Goal: Information Seeking & Learning: Learn about a topic

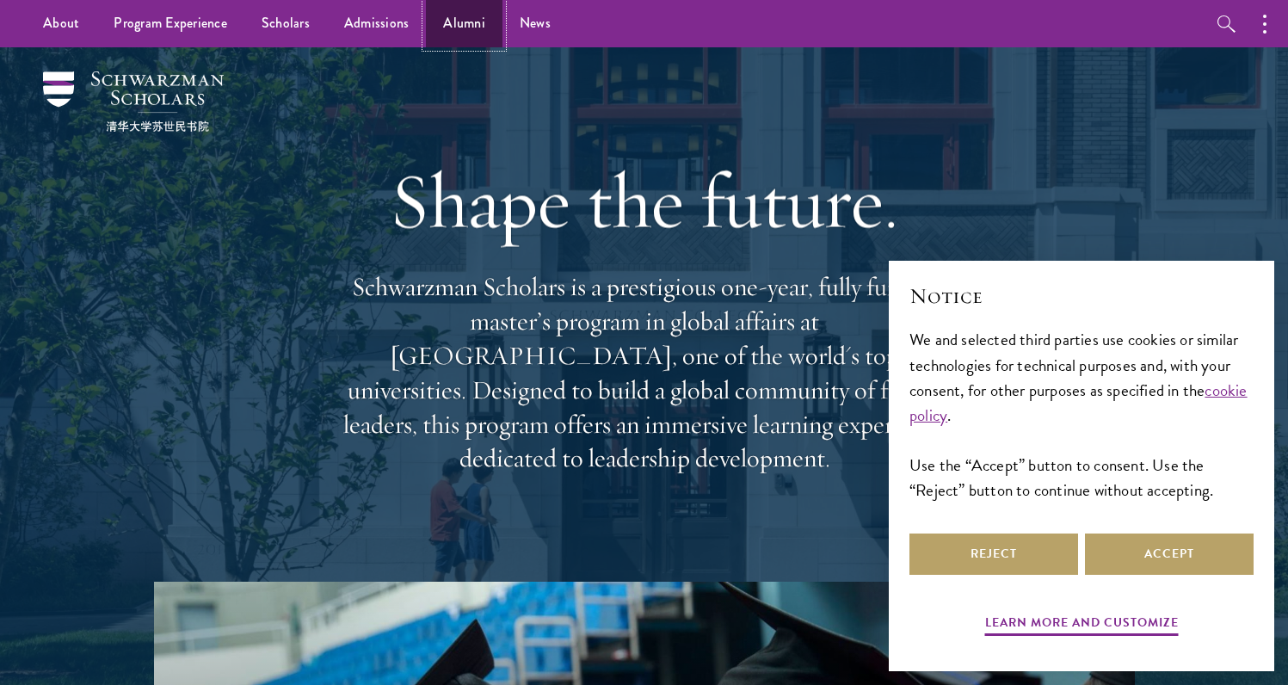
click at [450, 29] on link "Alumni" at bounding box center [464, 23] width 77 height 47
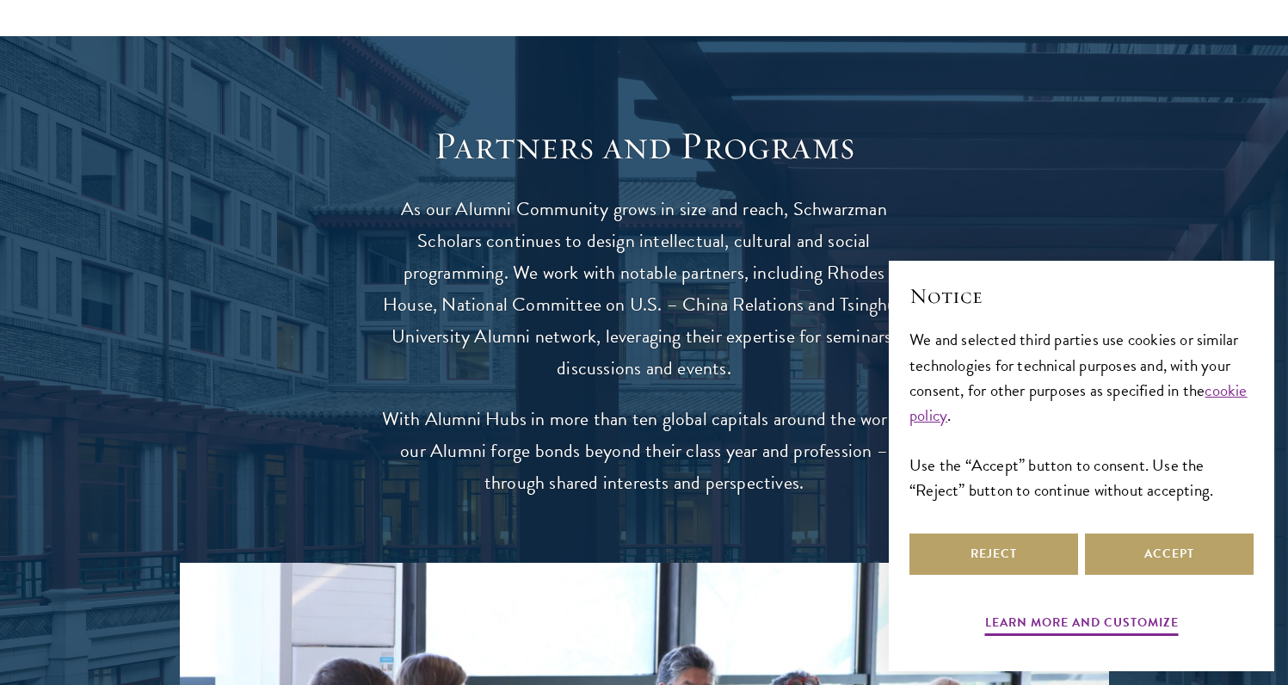
scroll to position [3290, 0]
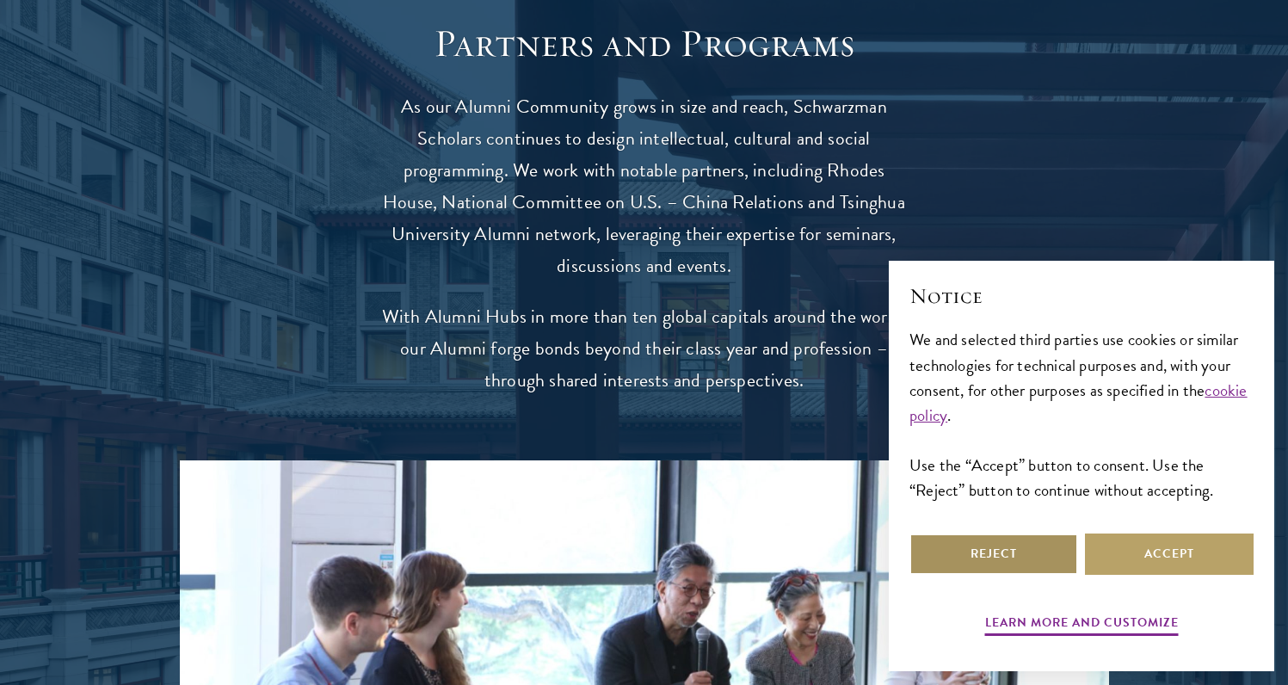
click at [1025, 560] on button "Reject" at bounding box center [994, 553] width 169 height 41
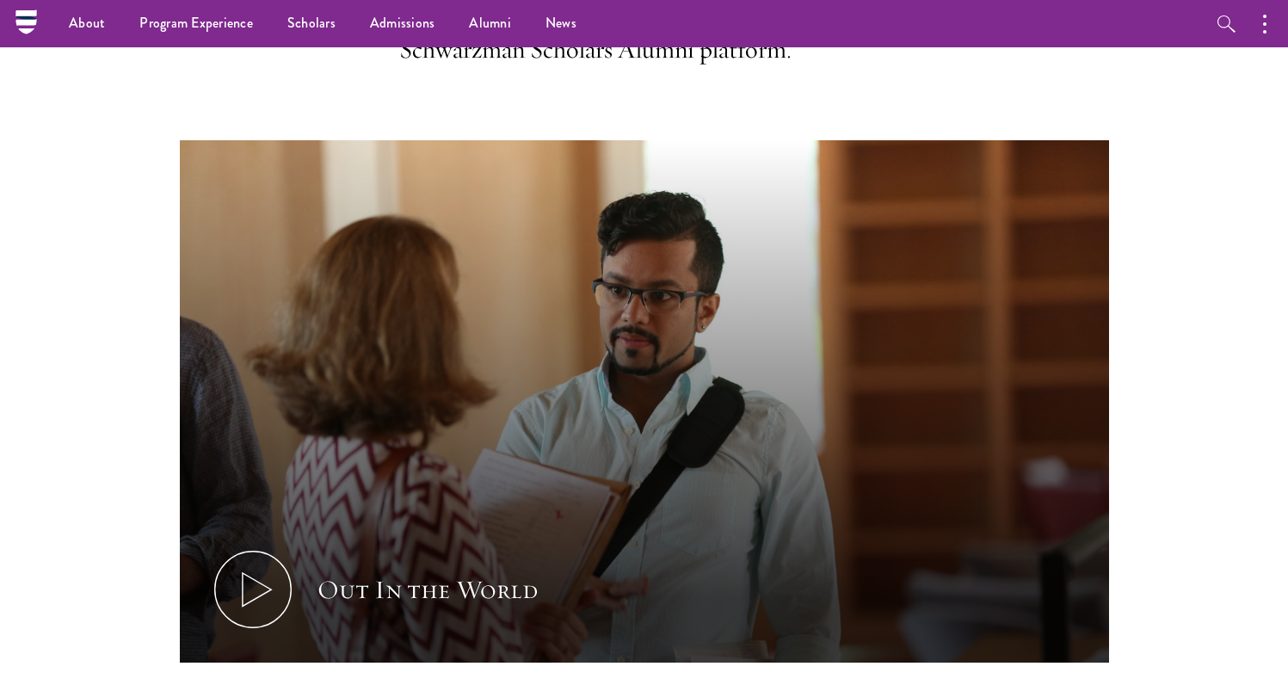
scroll to position [30, 0]
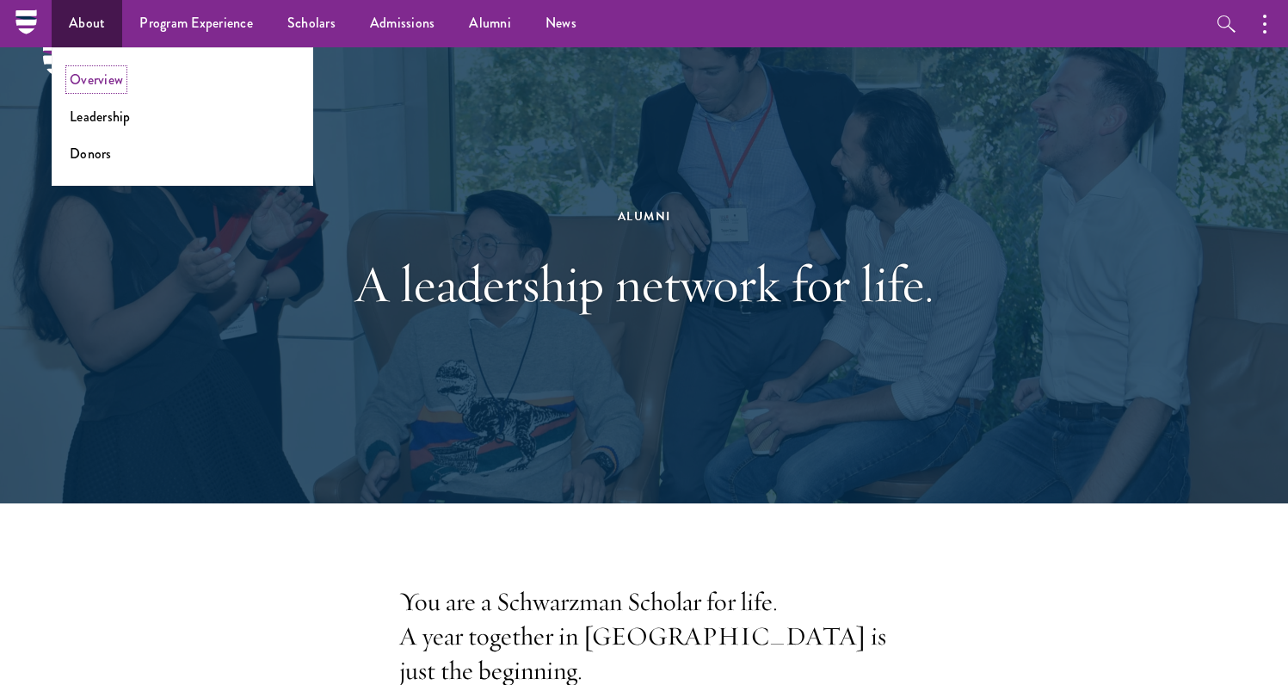
click at [98, 86] on link "Overview" at bounding box center [96, 80] width 53 height 20
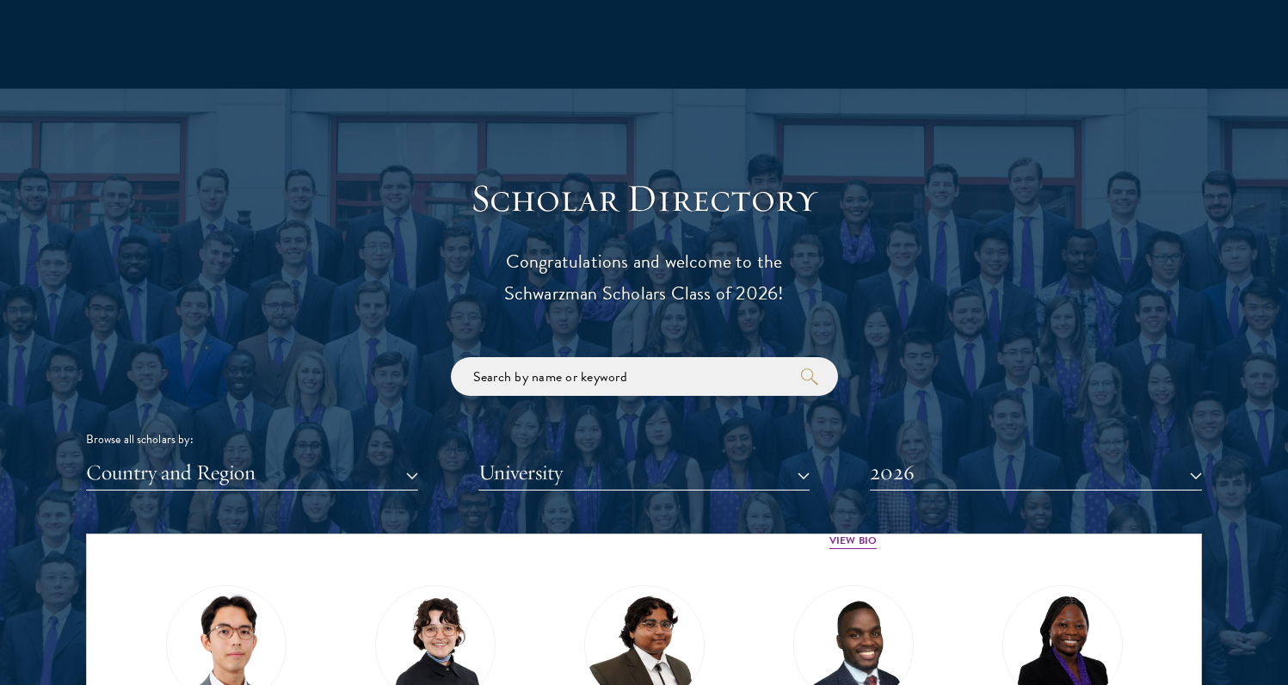
scroll to position [361, 0]
click at [533, 461] on button "University" at bounding box center [644, 472] width 332 height 35
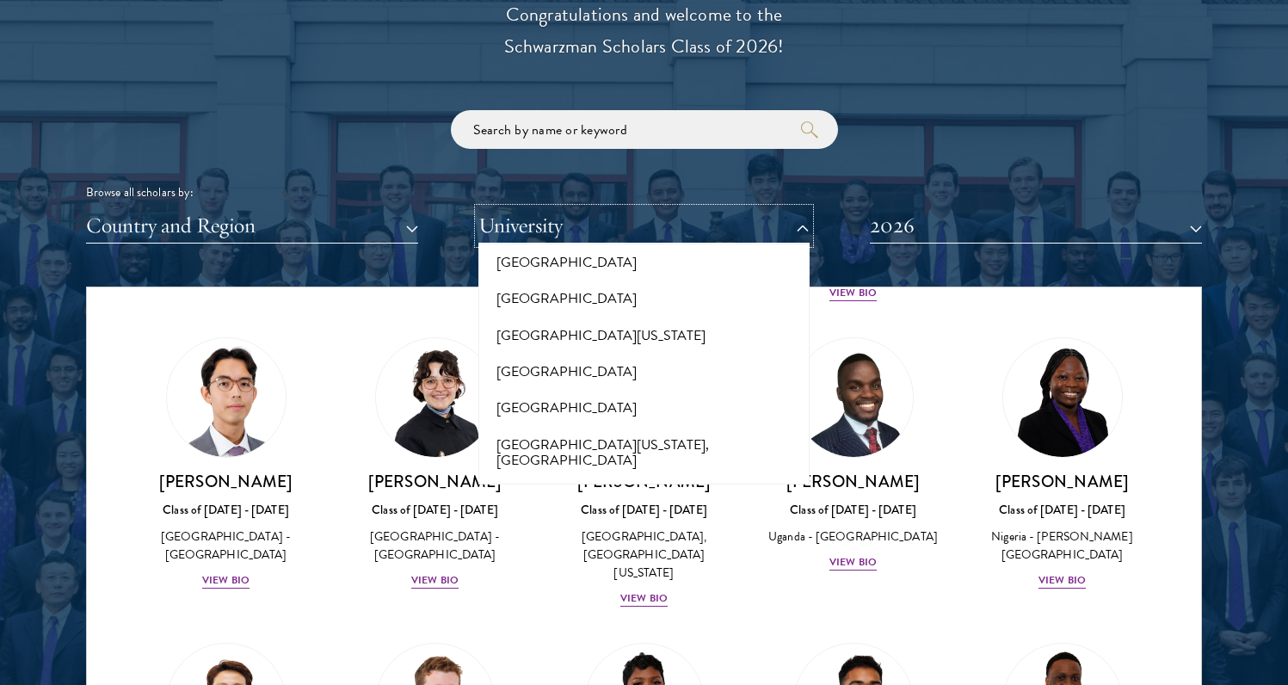
scroll to position [13426, 0]
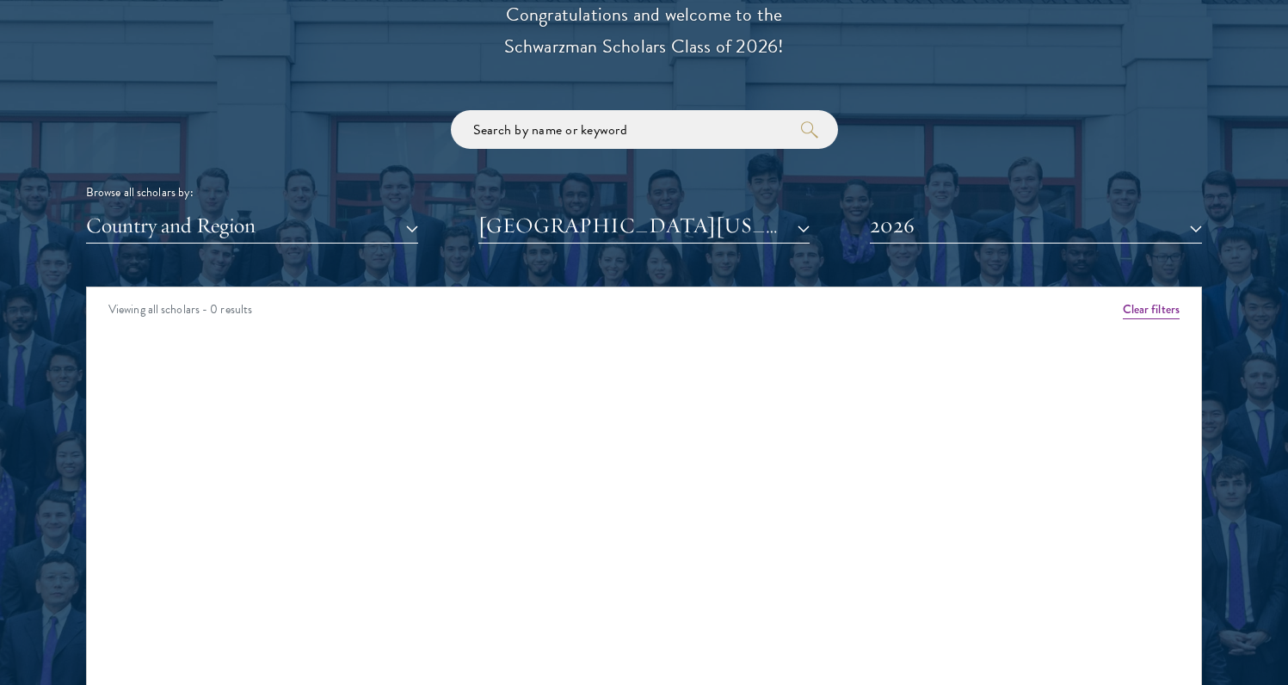
scroll to position [2025, 0]
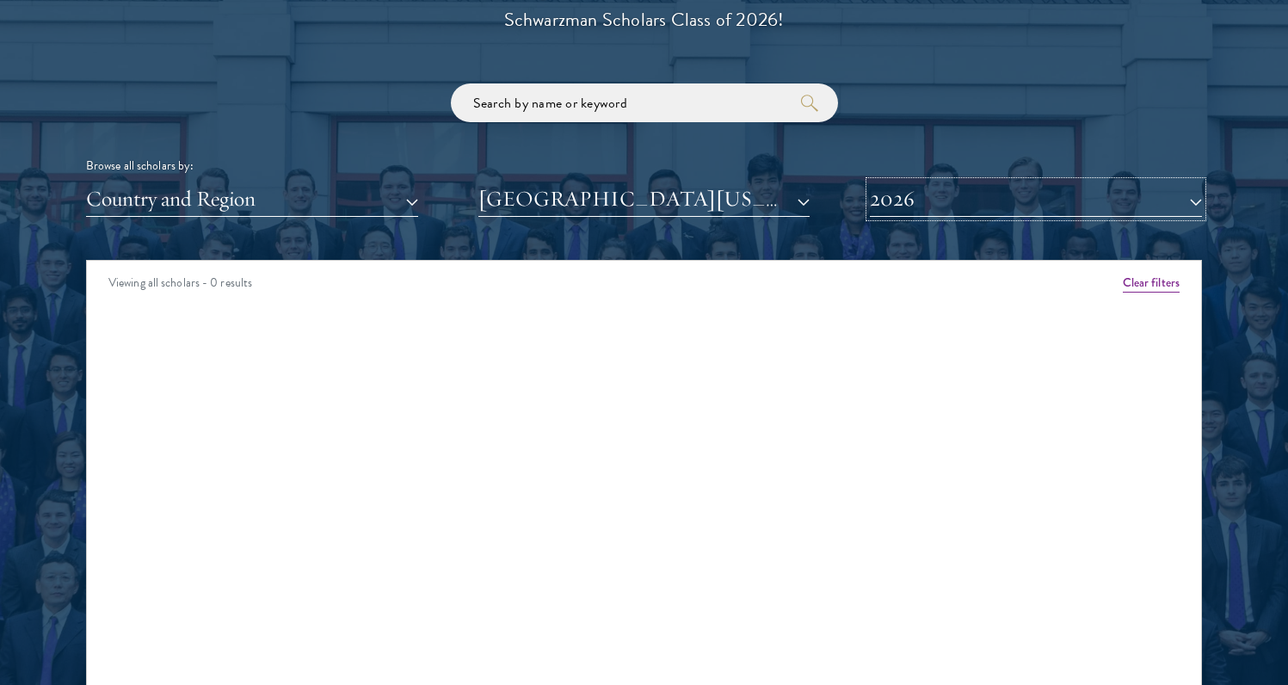
click at [921, 193] on button "2026" at bounding box center [1036, 199] width 332 height 35
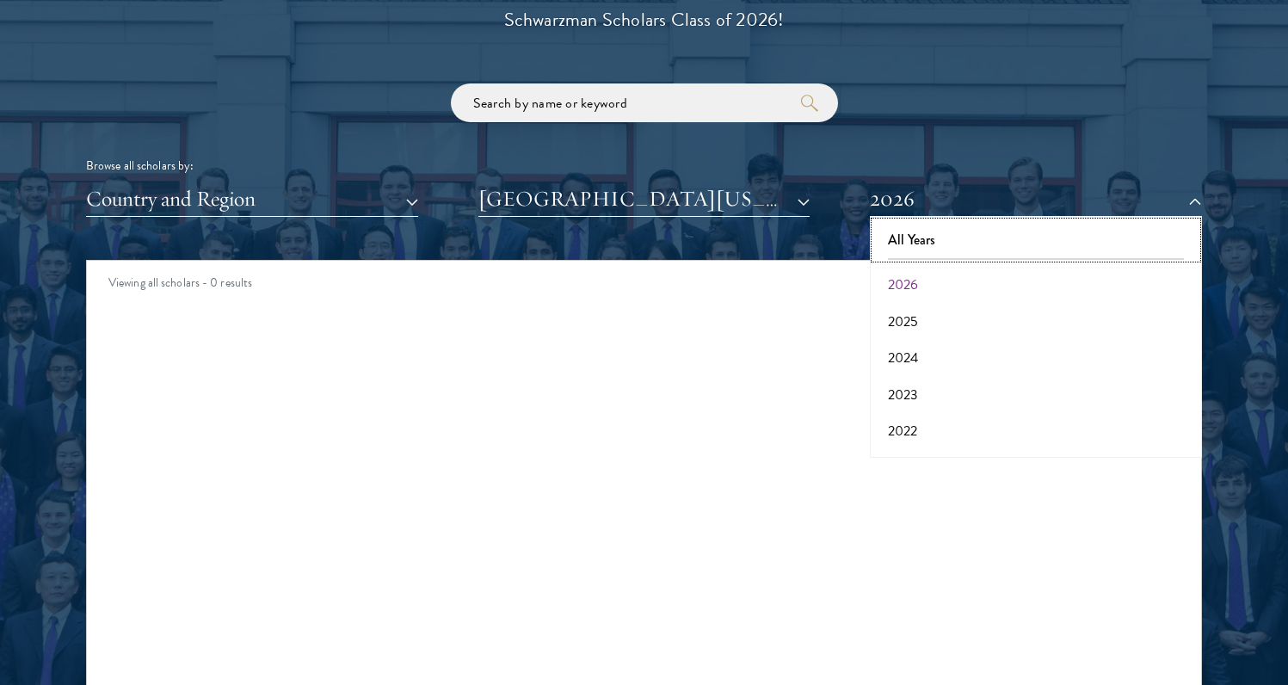
click at [922, 231] on button "All Years" at bounding box center [1036, 240] width 322 height 36
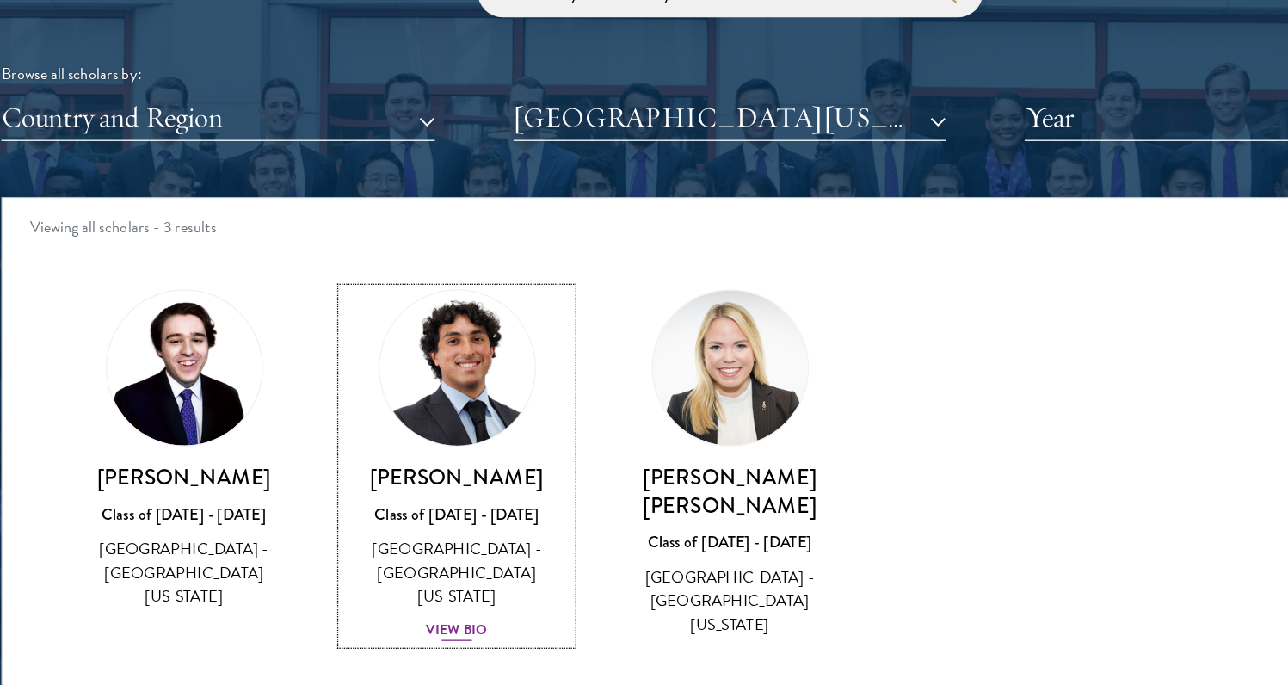
click at [419, 390] on img at bounding box center [435, 390] width 131 height 131
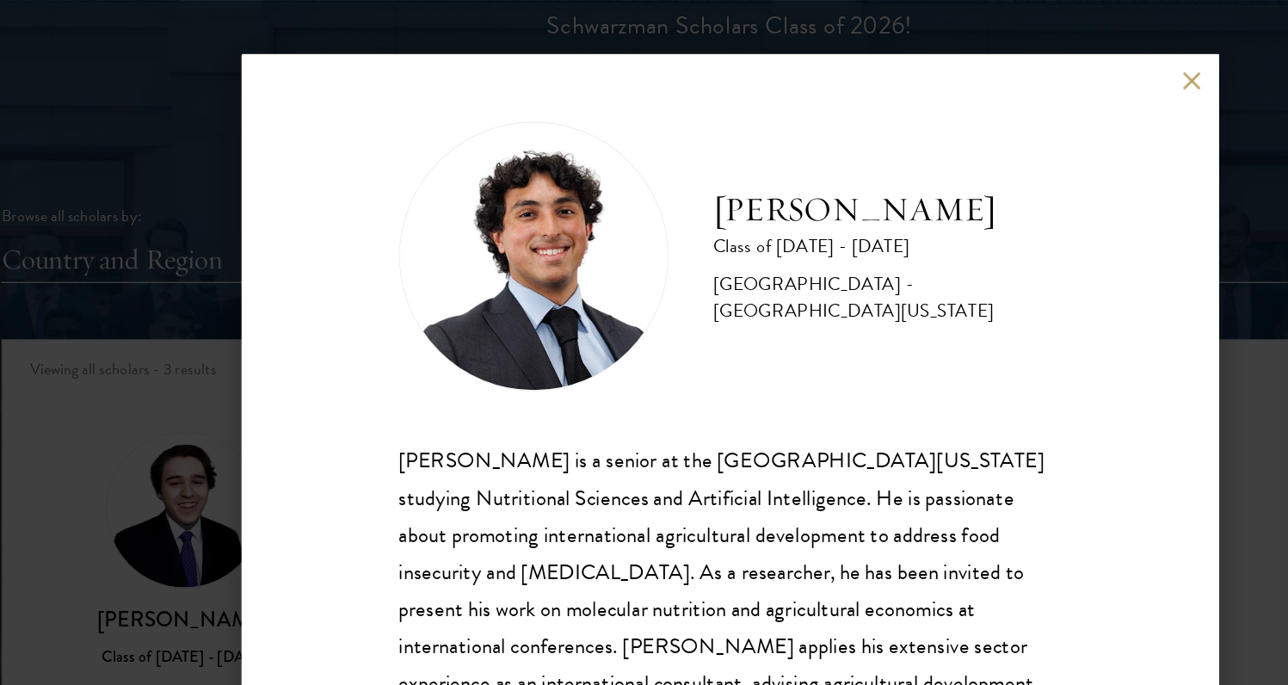
scroll to position [30, 0]
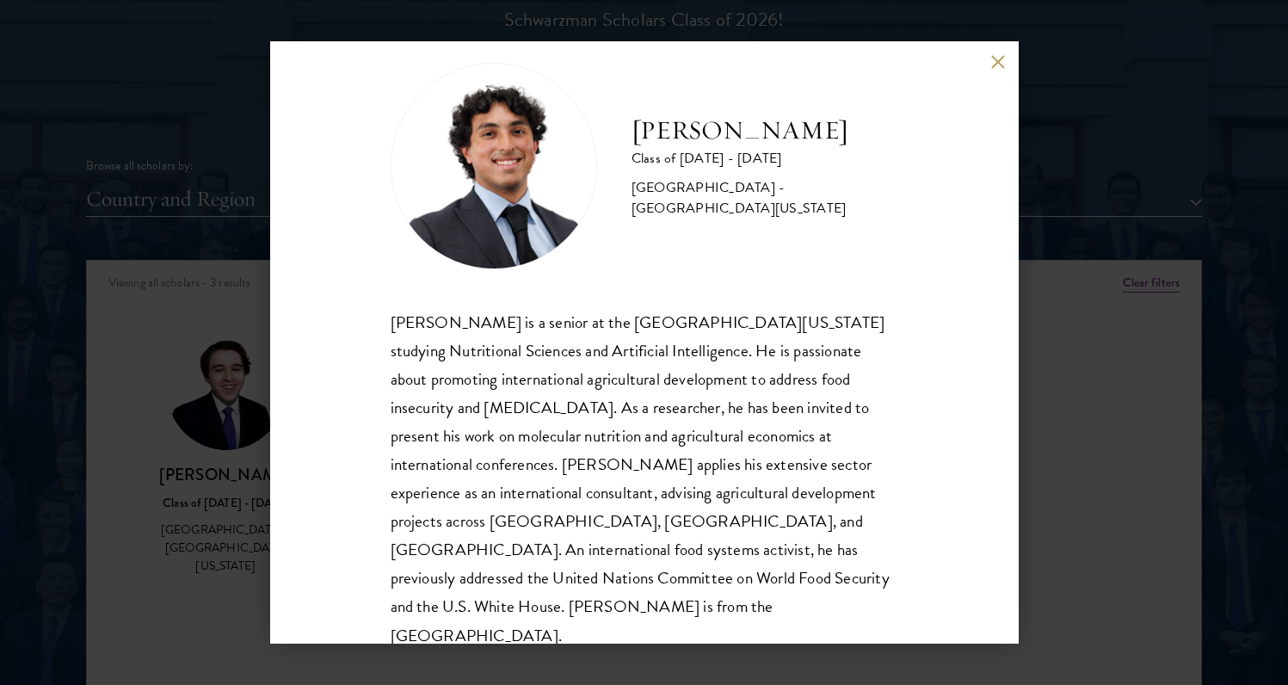
click at [1082, 473] on div "Nicholas Blumenthal Class of 2024 - 2025 United States of America - University …" at bounding box center [644, 342] width 1288 height 685
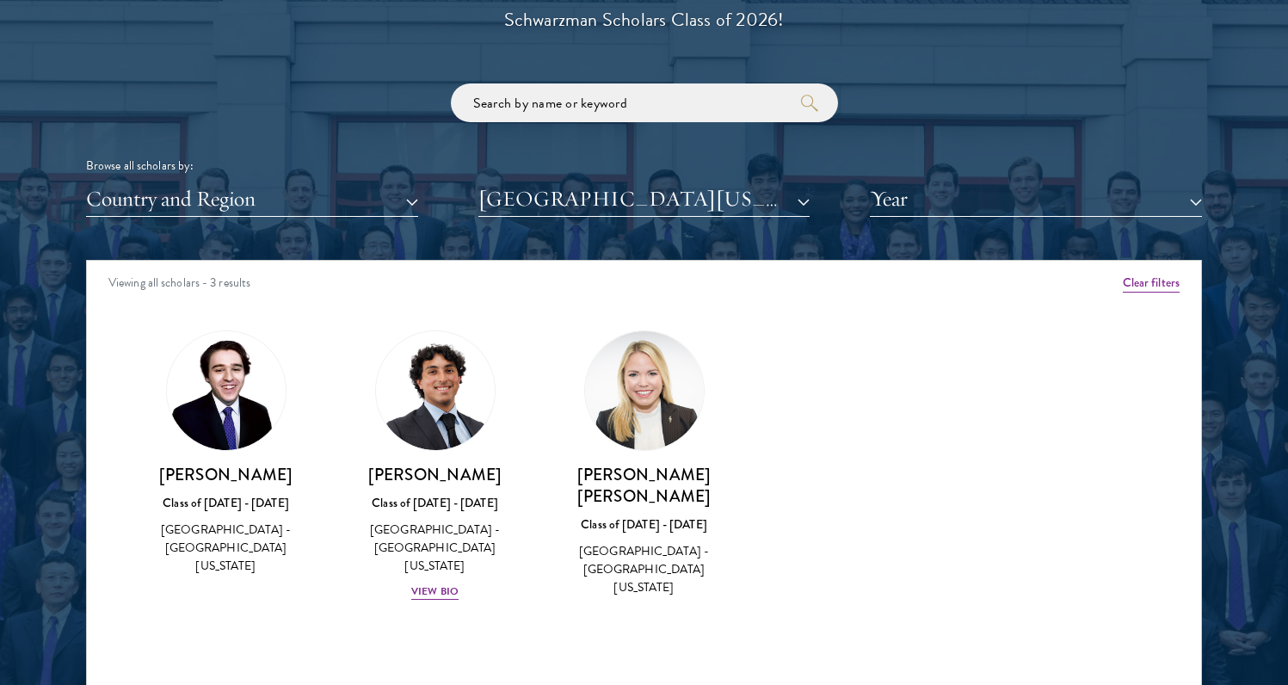
click at [617, 383] on img at bounding box center [644, 390] width 119 height 119
click at [652, 415] on img at bounding box center [644, 390] width 119 height 119
click at [226, 438] on img at bounding box center [226, 390] width 119 height 119
click at [706, 208] on button "University of Florida" at bounding box center [644, 199] width 332 height 35
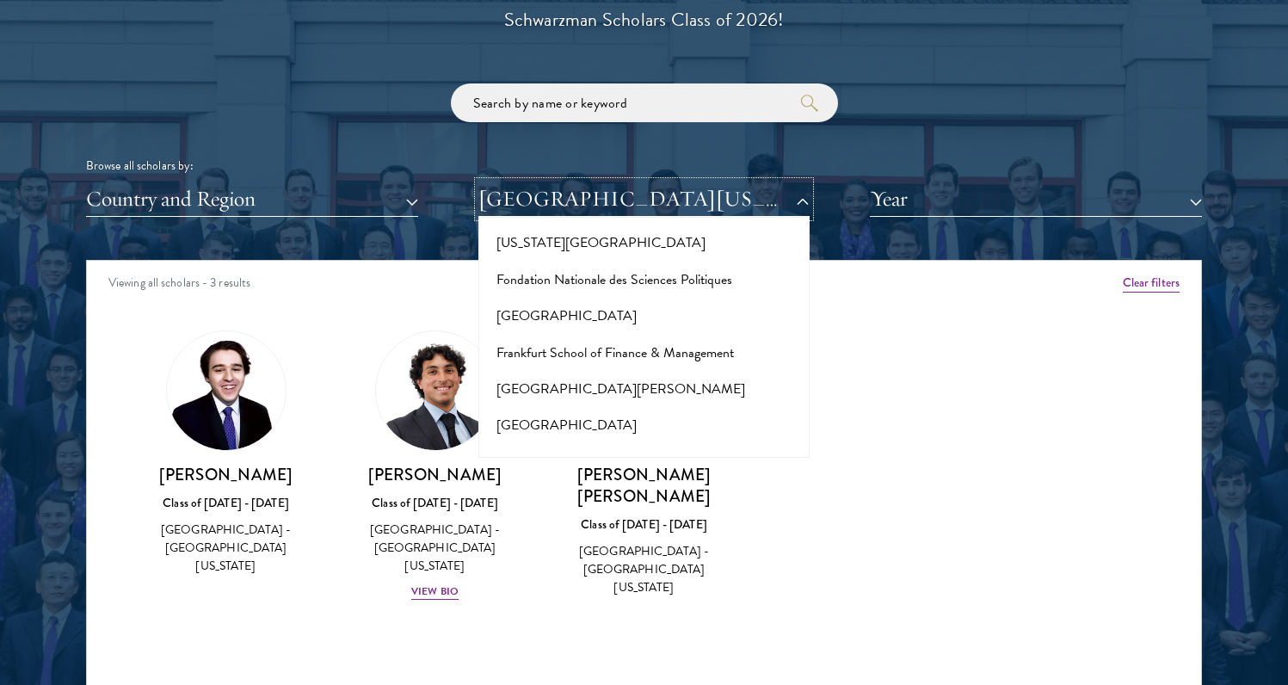
scroll to position [3652, 0]
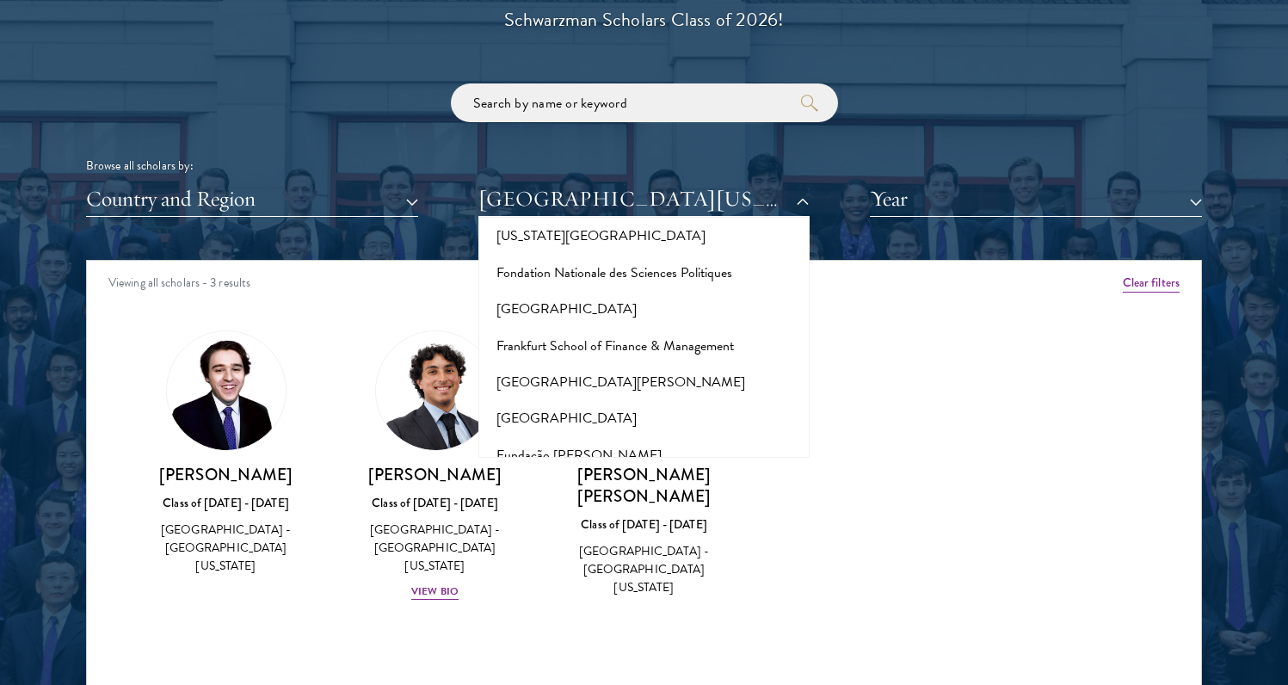
click at [557, 594] on button "Georgetown University" at bounding box center [645, 612] width 322 height 36
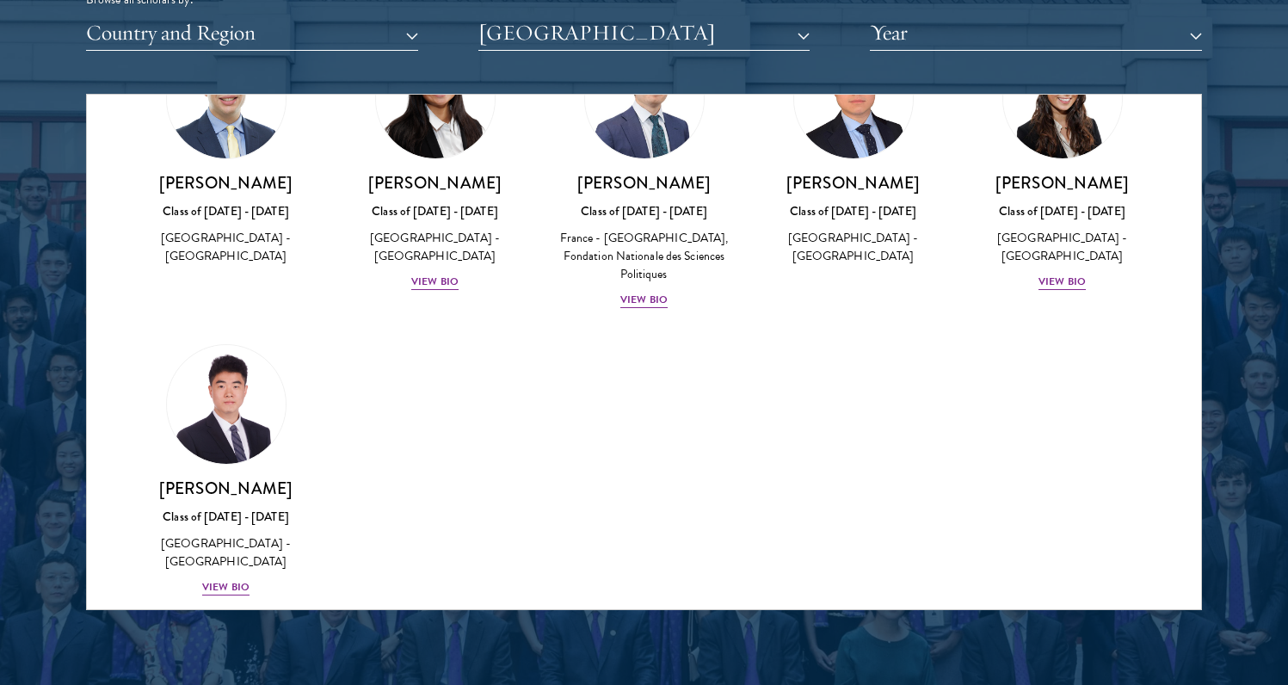
scroll to position [2223, 0]
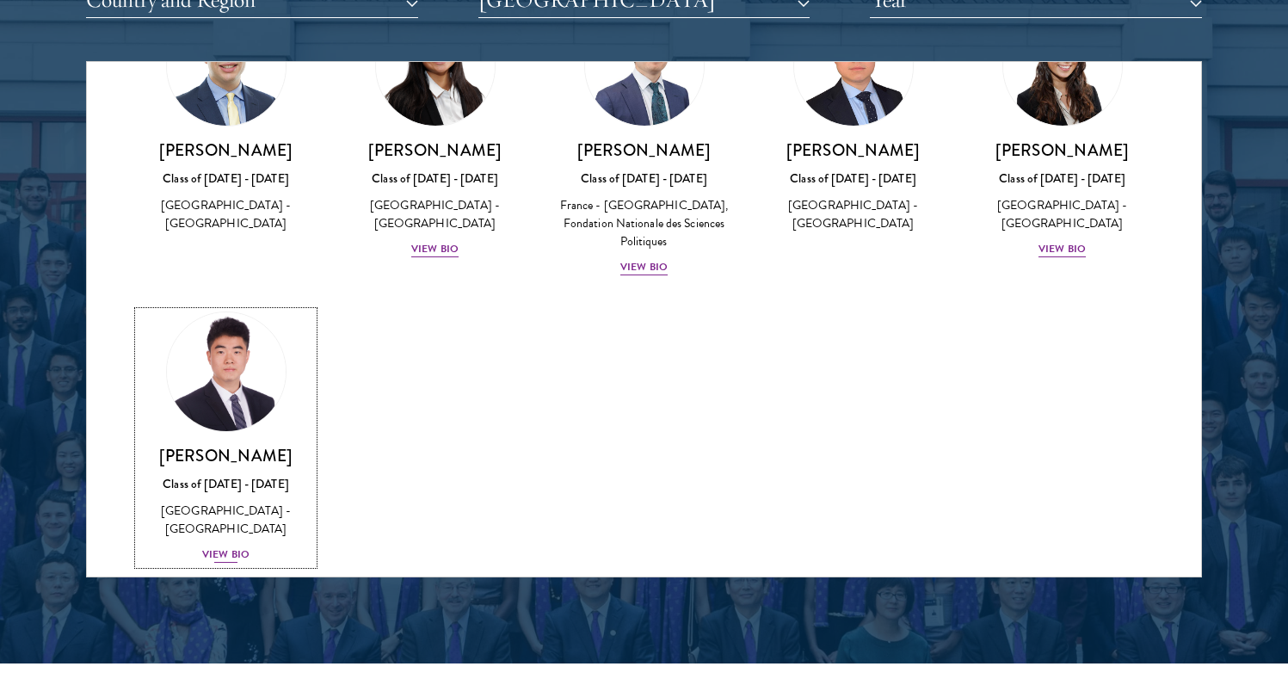
click at [231, 385] on img at bounding box center [226, 371] width 131 height 131
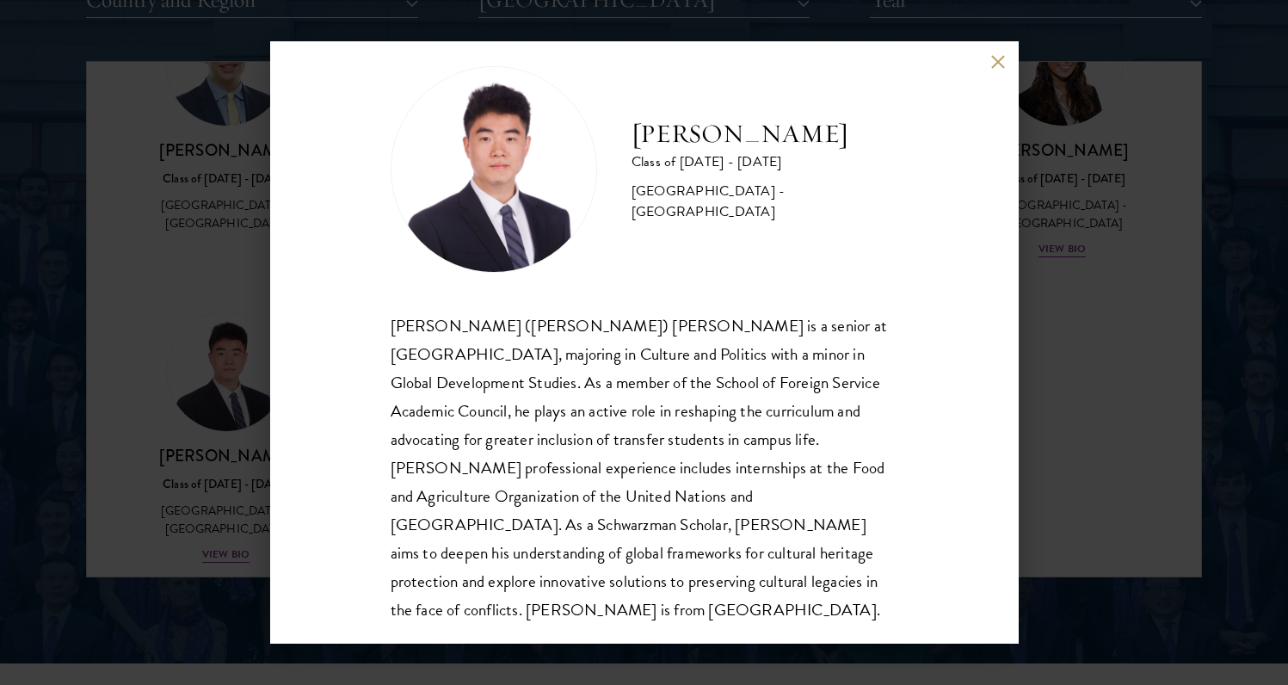
scroll to position [30, 0]
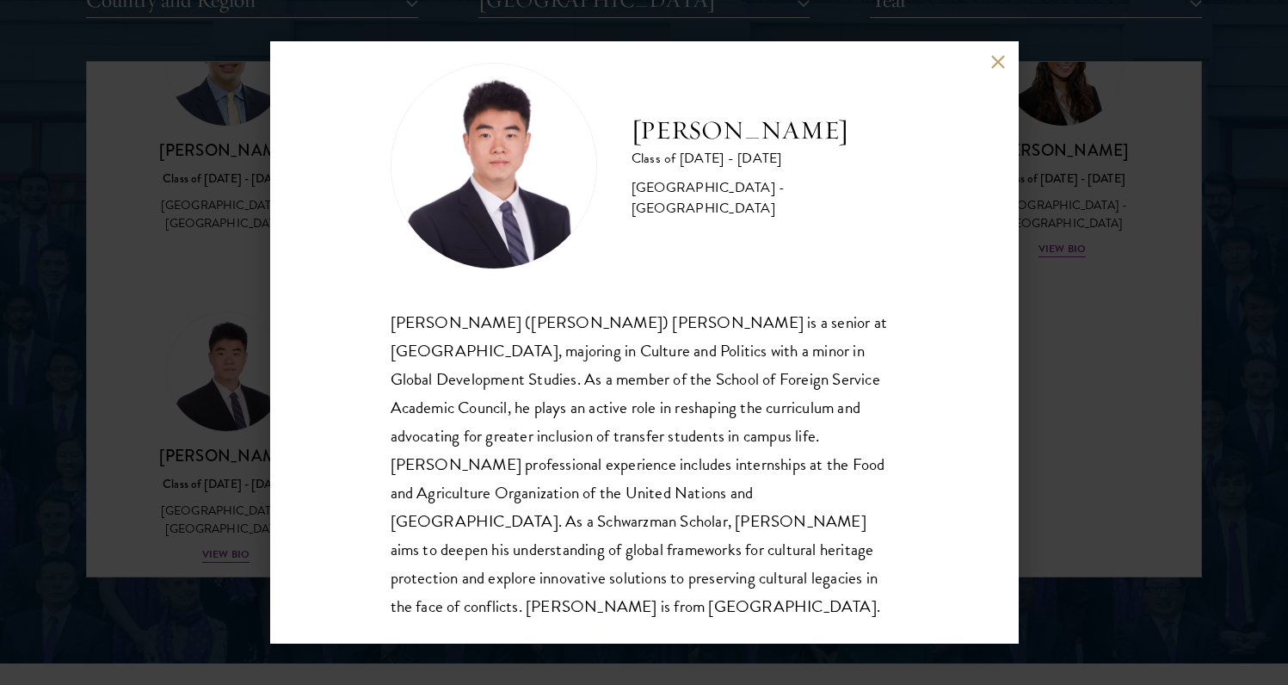
click at [1052, 353] on div "Harry Yang Class of 2025 - 2026 China - Georgetown University Zhou (Harry) Yang…" at bounding box center [644, 342] width 1288 height 685
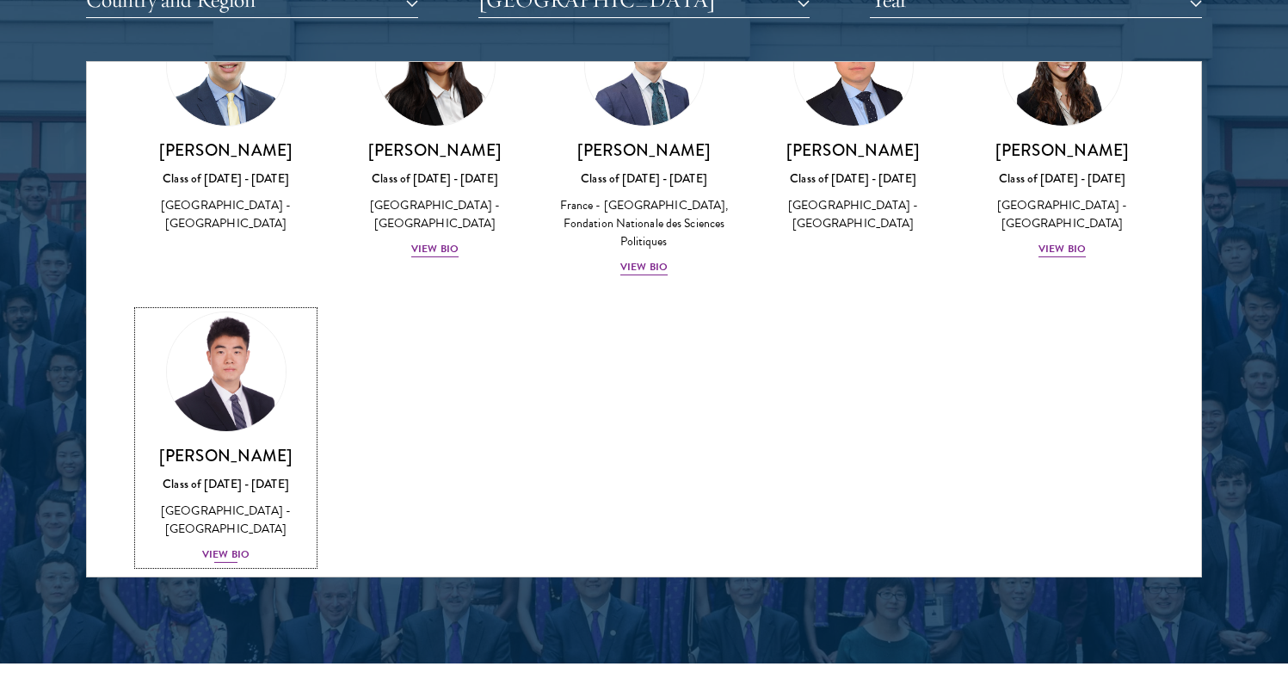
click at [231, 367] on img at bounding box center [226, 371] width 131 height 131
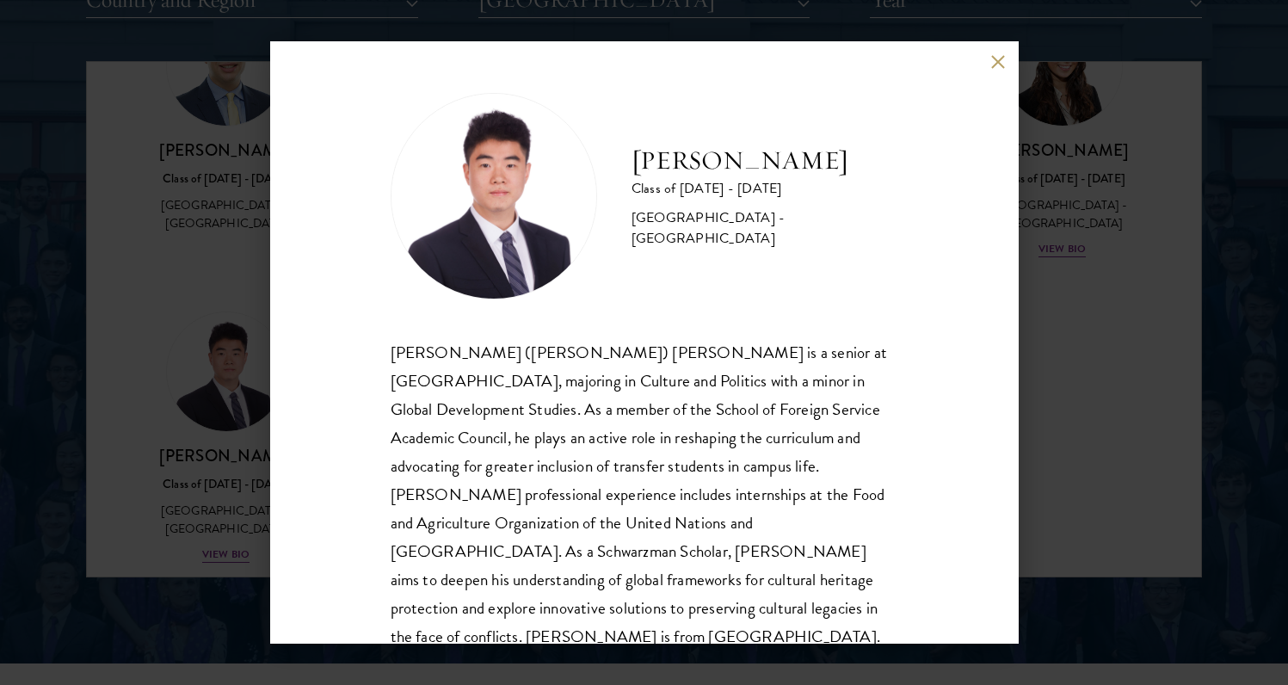
click at [1115, 357] on div "Harry Yang Class of 2025 - 2026 China - Georgetown University Zhou (Harry) Yang…" at bounding box center [644, 342] width 1288 height 685
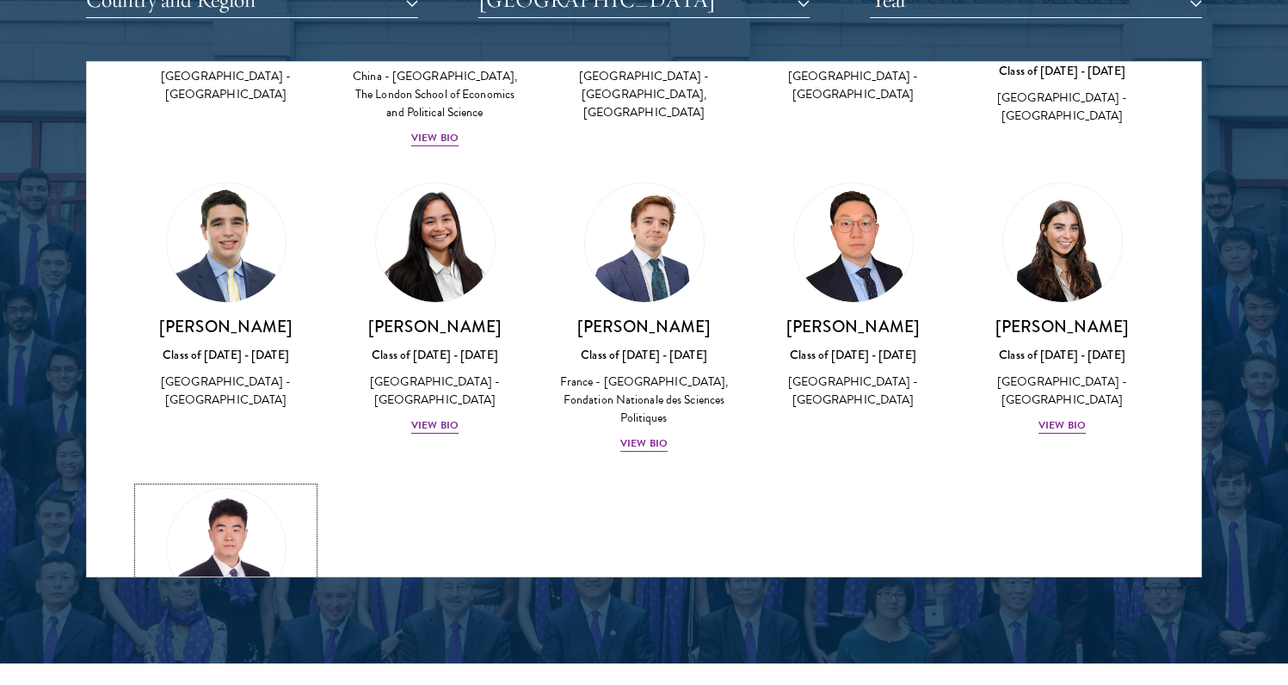
scroll to position [529, 0]
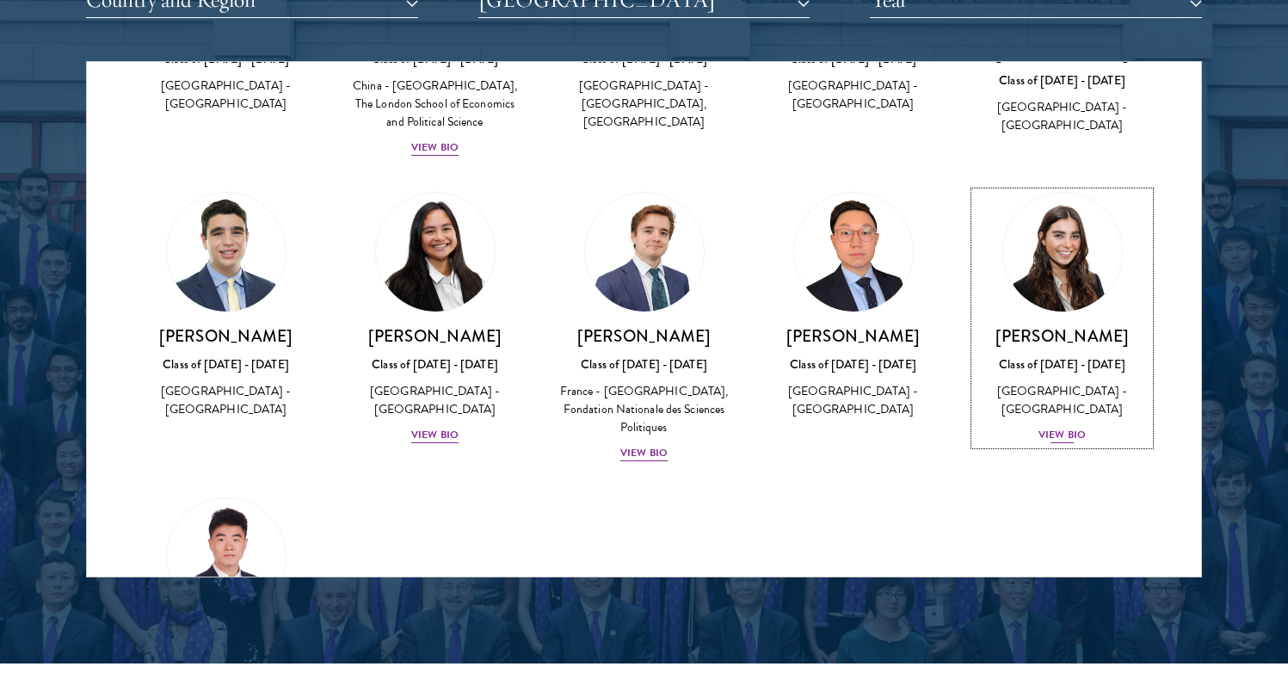
click at [1034, 255] on img at bounding box center [1062, 252] width 131 height 131
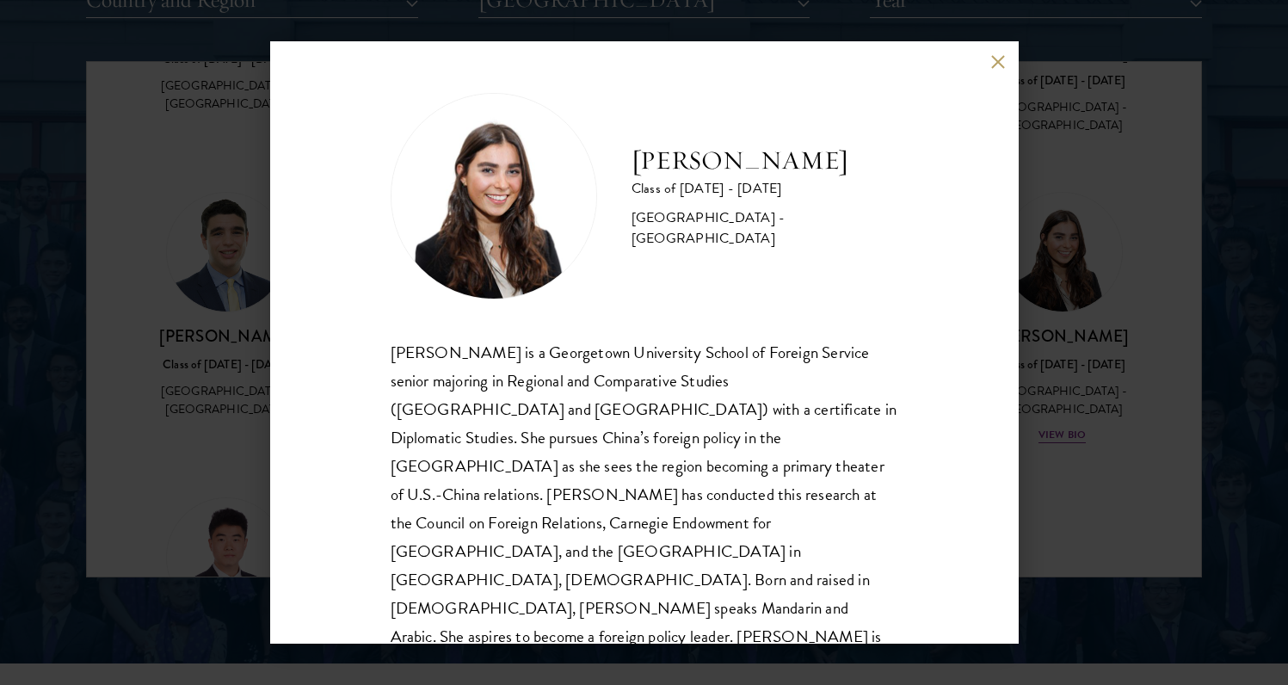
scroll to position [2, 0]
click at [1071, 489] on div "Nicole Weinrauch Class of 2024 - 2025 United States of America - Georgetown Uni…" at bounding box center [644, 342] width 1288 height 685
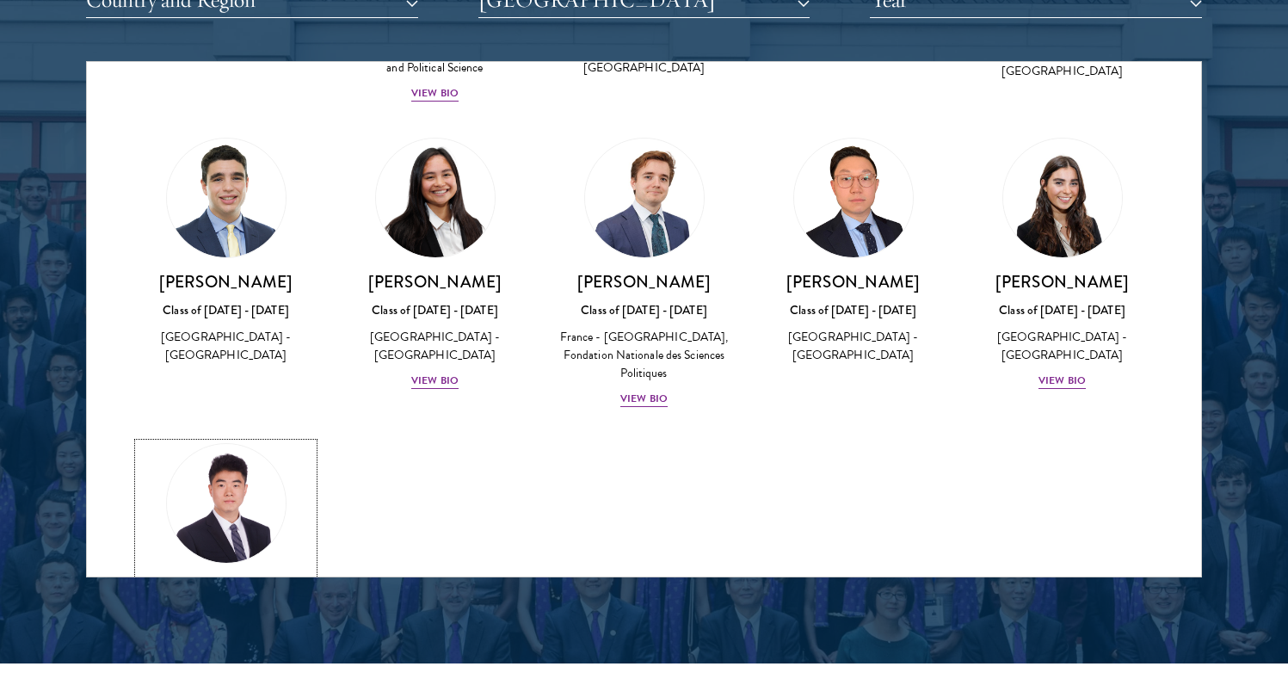
scroll to position [573, 0]
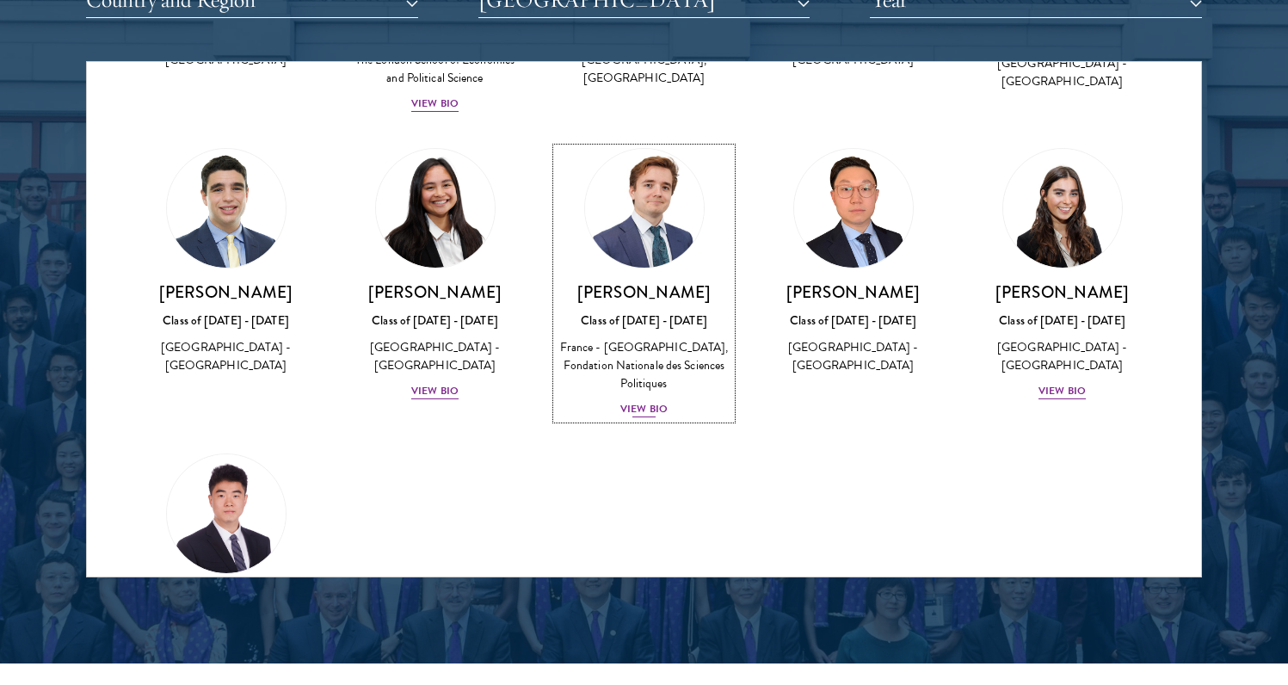
click at [637, 193] on img at bounding box center [644, 208] width 131 height 131
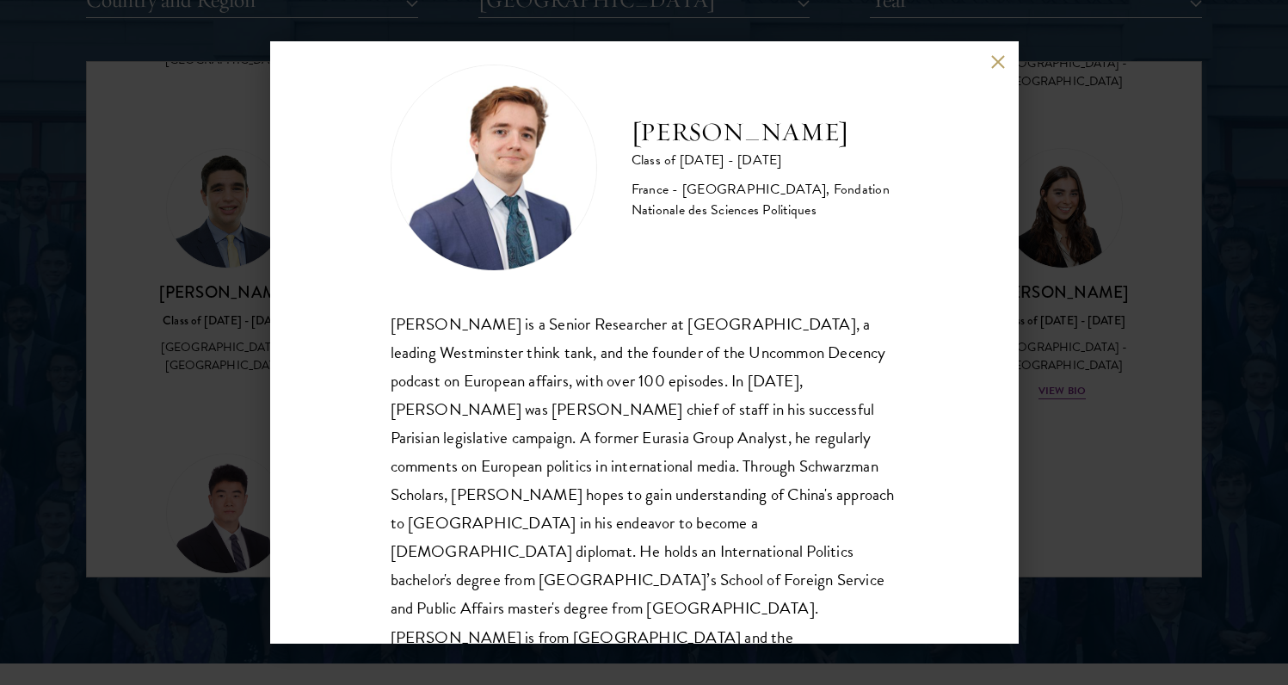
scroll to position [30, 0]
click at [1103, 472] on div "François Valentin Class of 2024 - 2025 France - Georgetown University, Fondatio…" at bounding box center [644, 342] width 1288 height 685
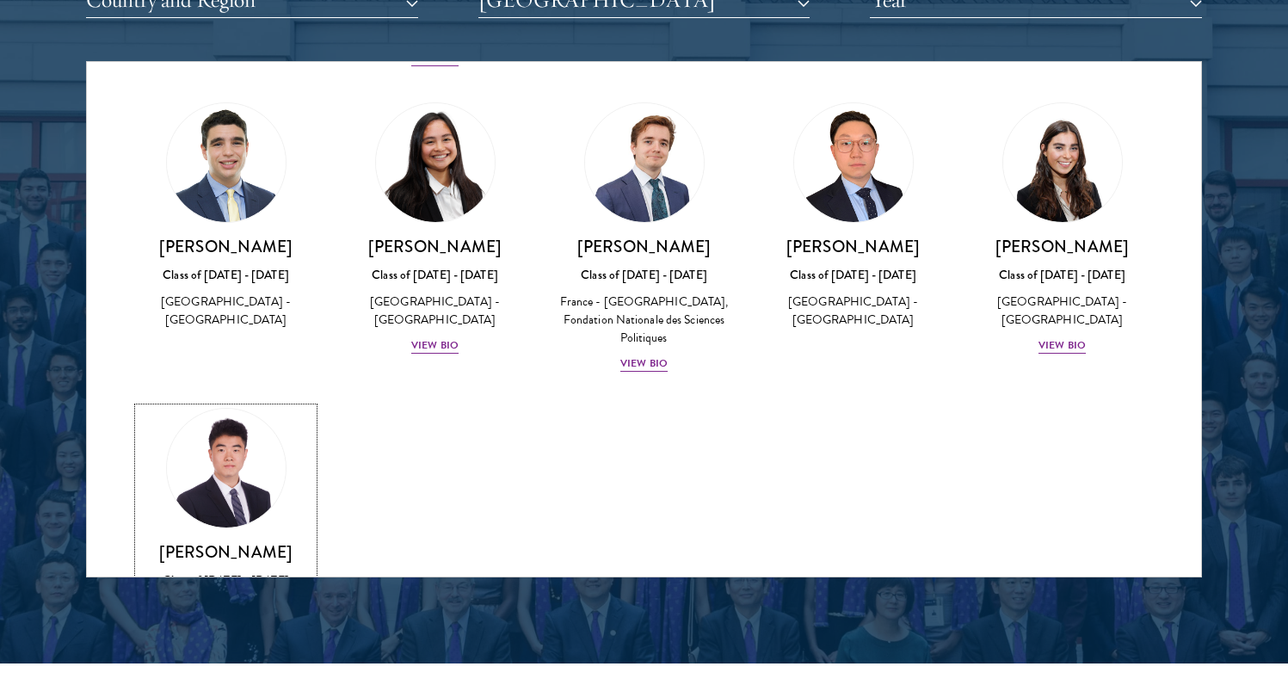
scroll to position [593, 0]
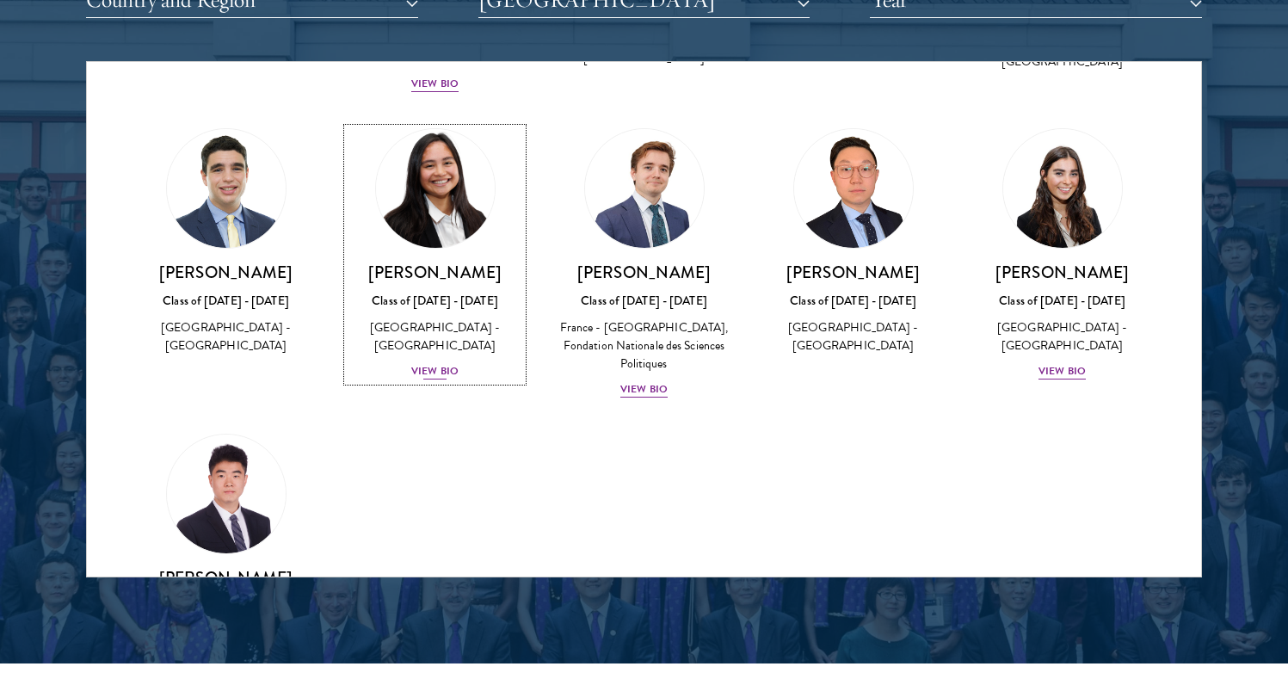
click at [438, 175] on img at bounding box center [435, 188] width 131 height 131
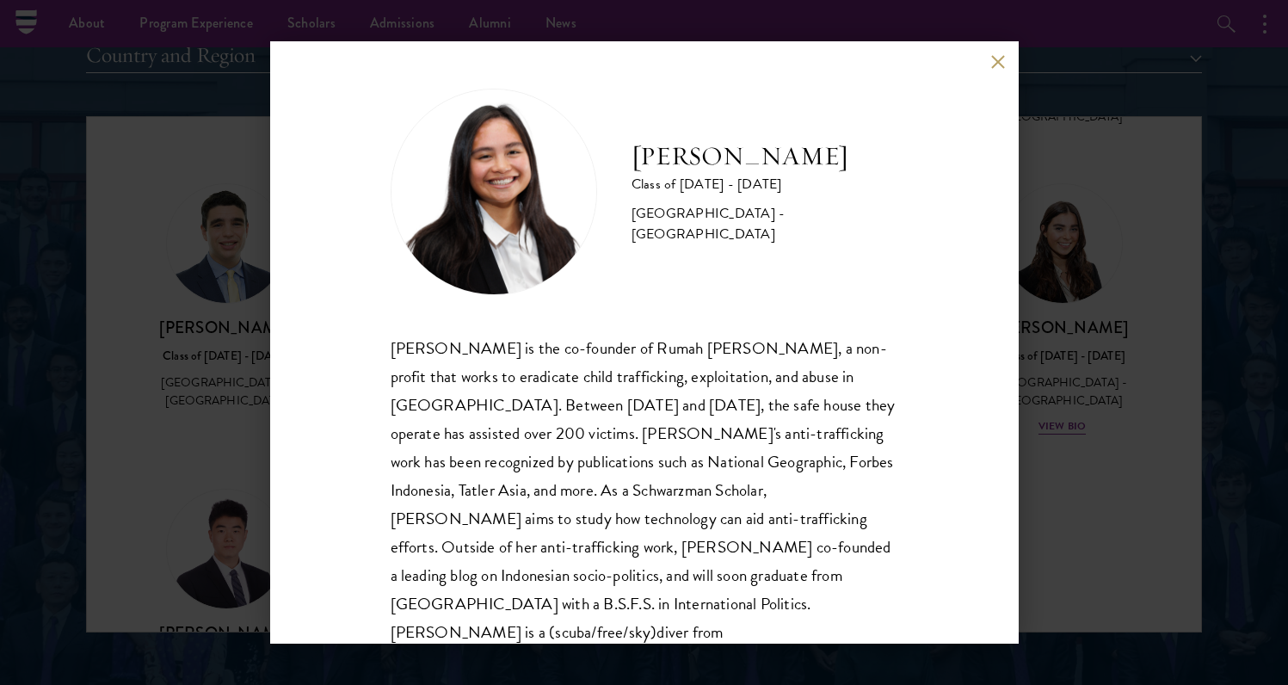
scroll to position [0, 0]
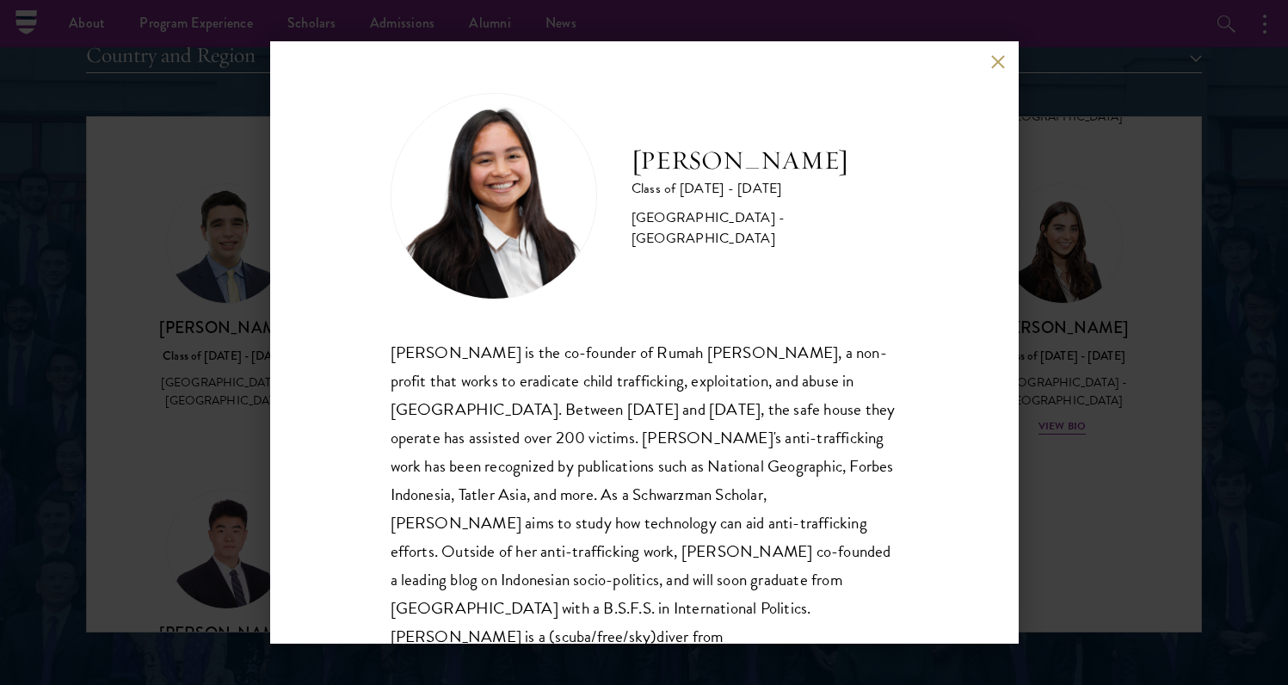
click at [1101, 482] on div "Faye Simanjuntak Class of 2024 - 2025 Indonesia - Georgetown University Faye Si…" at bounding box center [644, 342] width 1288 height 685
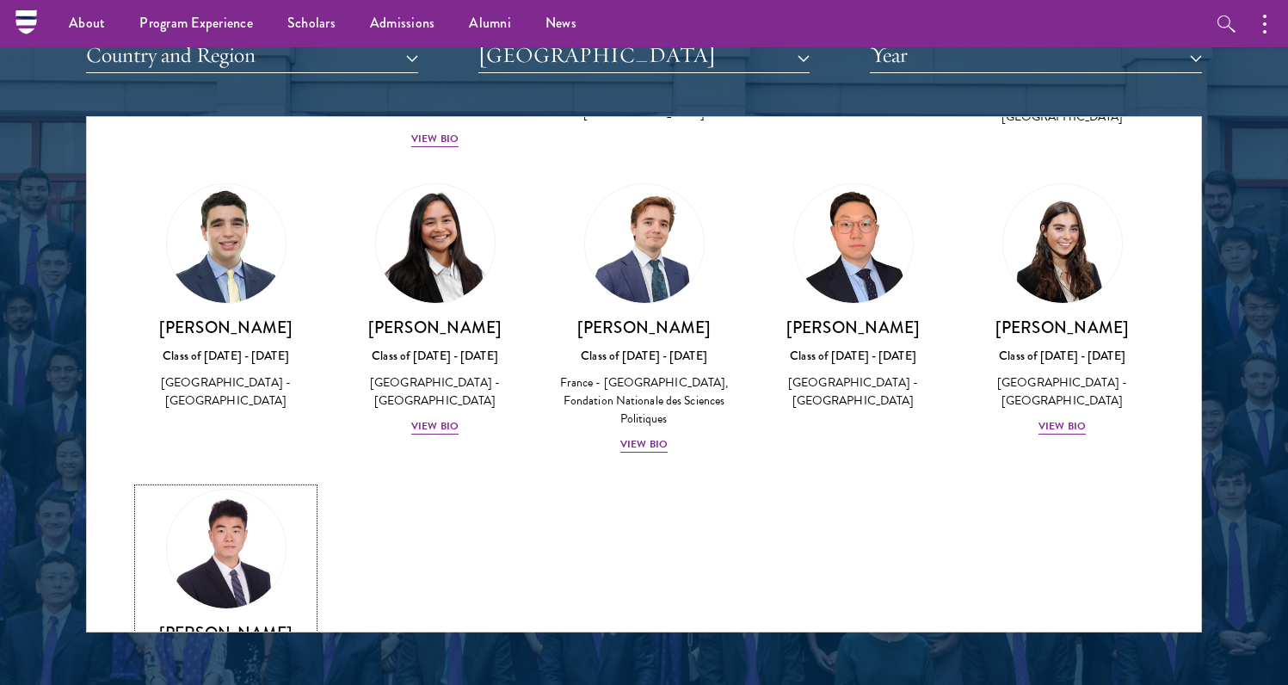
scroll to position [663, 0]
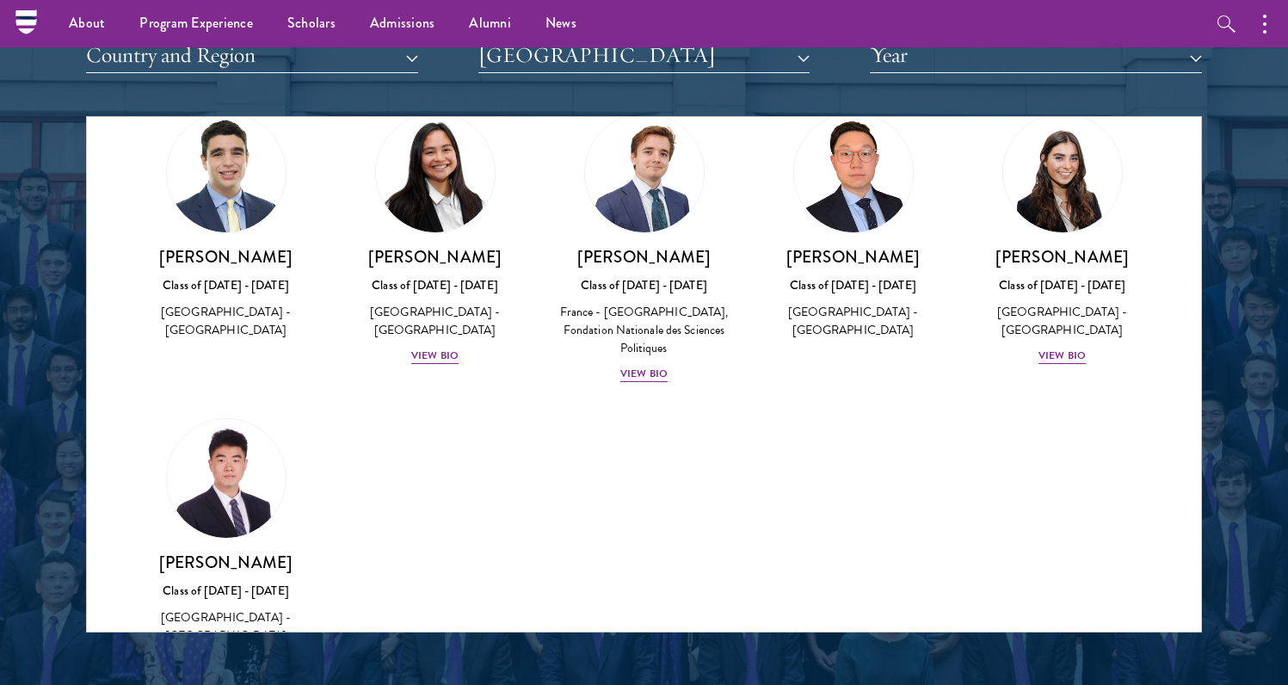
click at [527, 436] on div "Amber Class of 2025 - 2026 China - Peking University View Bio Cirenquji Class o…" at bounding box center [644, 112] width 1114 height 1221
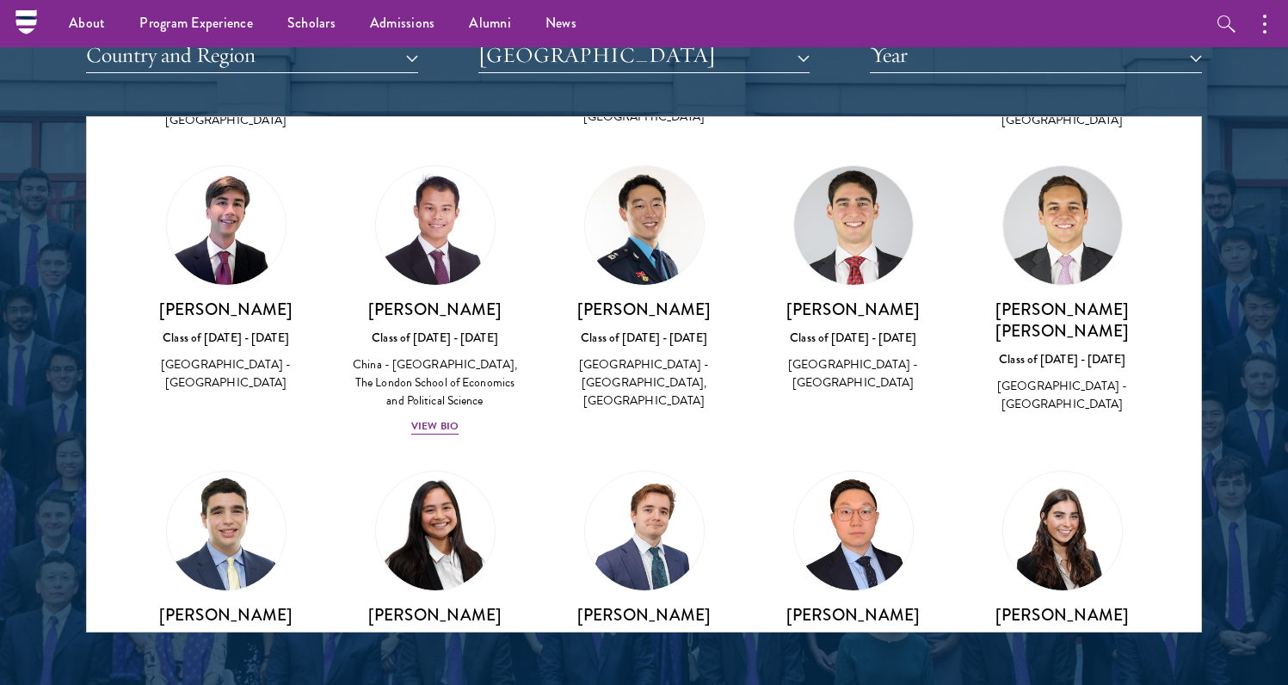
scroll to position [286, 0]
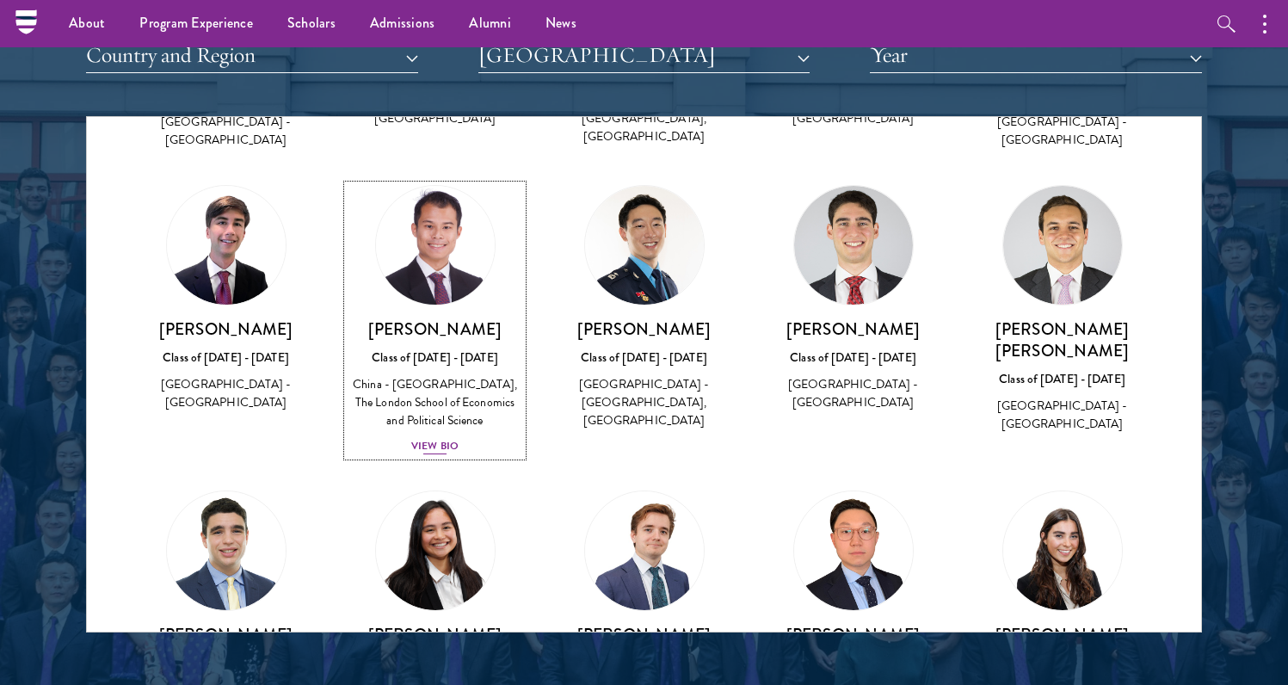
click at [432, 275] on img at bounding box center [435, 245] width 131 height 131
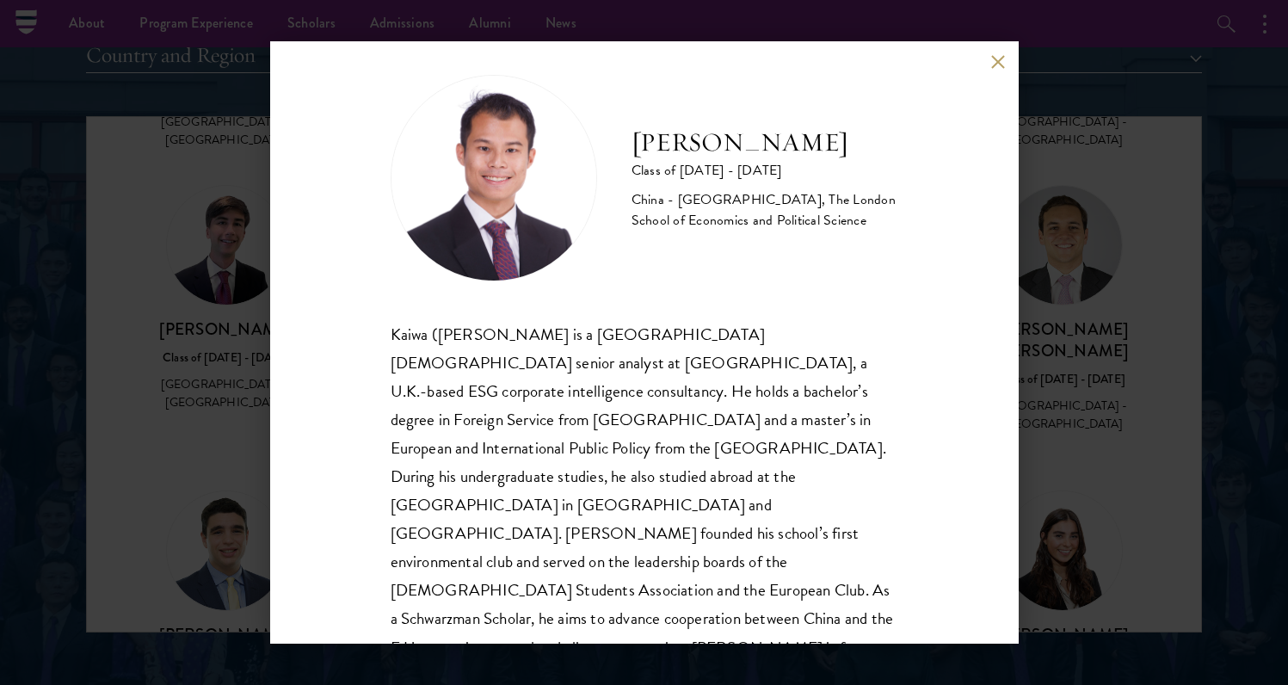
scroll to position [20, 0]
click at [1114, 413] on div "Shaun Ho Class of 2025 - 2026 China - Georgetown University, The London School …" at bounding box center [644, 342] width 1288 height 685
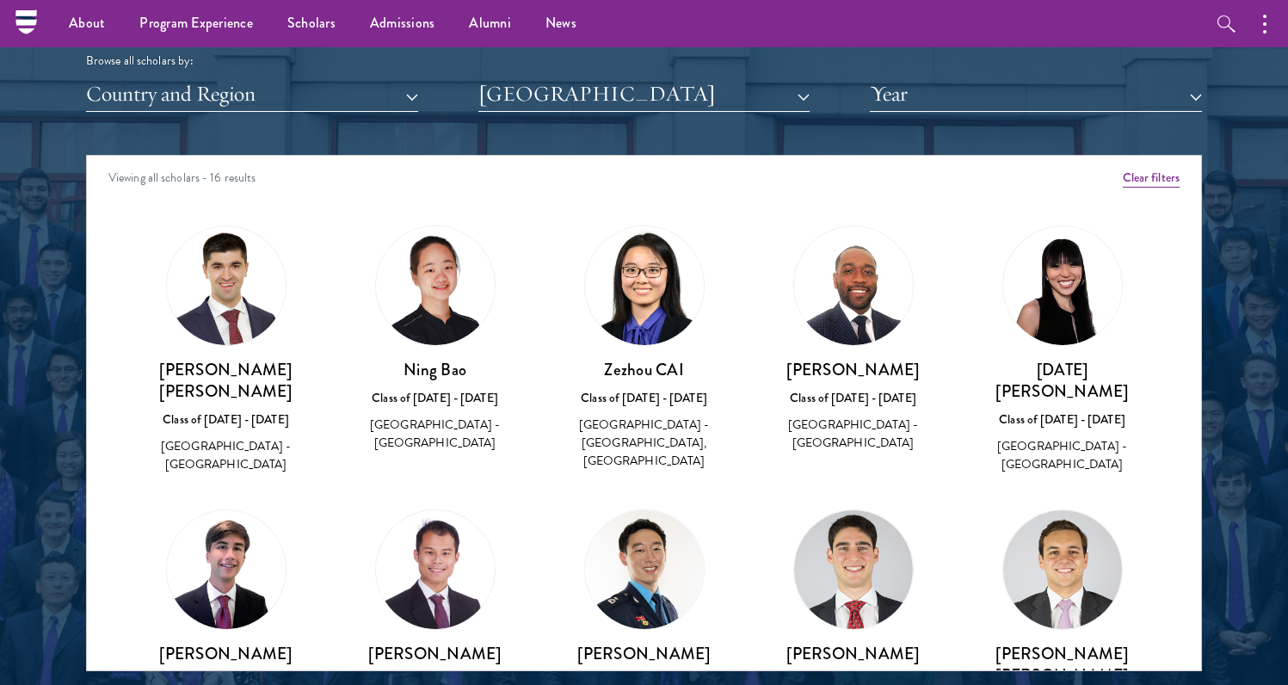
scroll to position [2129, 0]
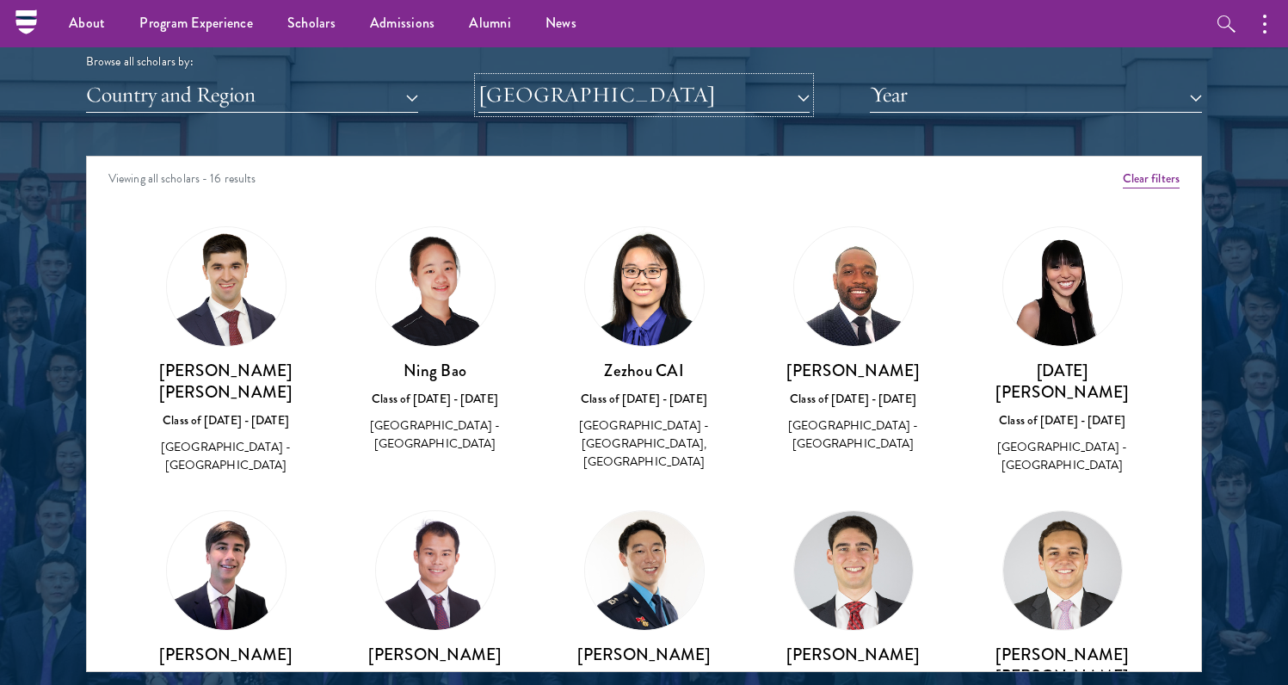
click at [619, 101] on button "Georgetown University" at bounding box center [644, 94] width 332 height 35
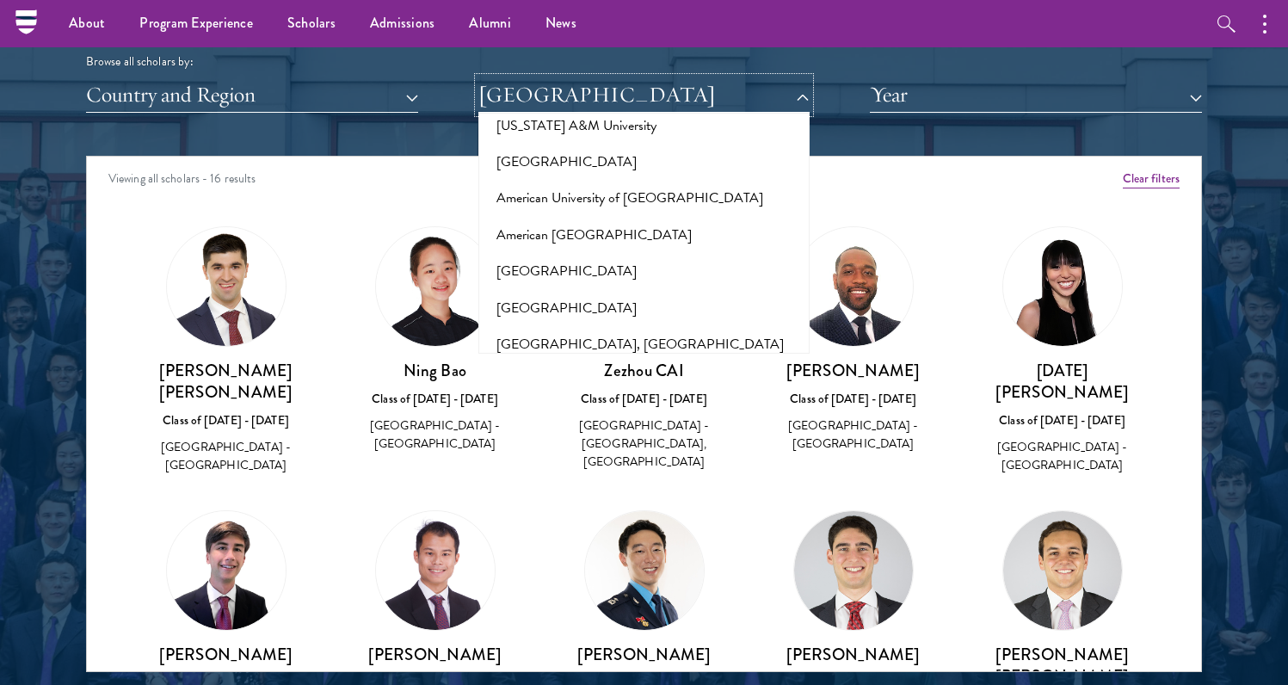
scroll to position [61, 0]
